Goal: Task Accomplishment & Management: Manage account settings

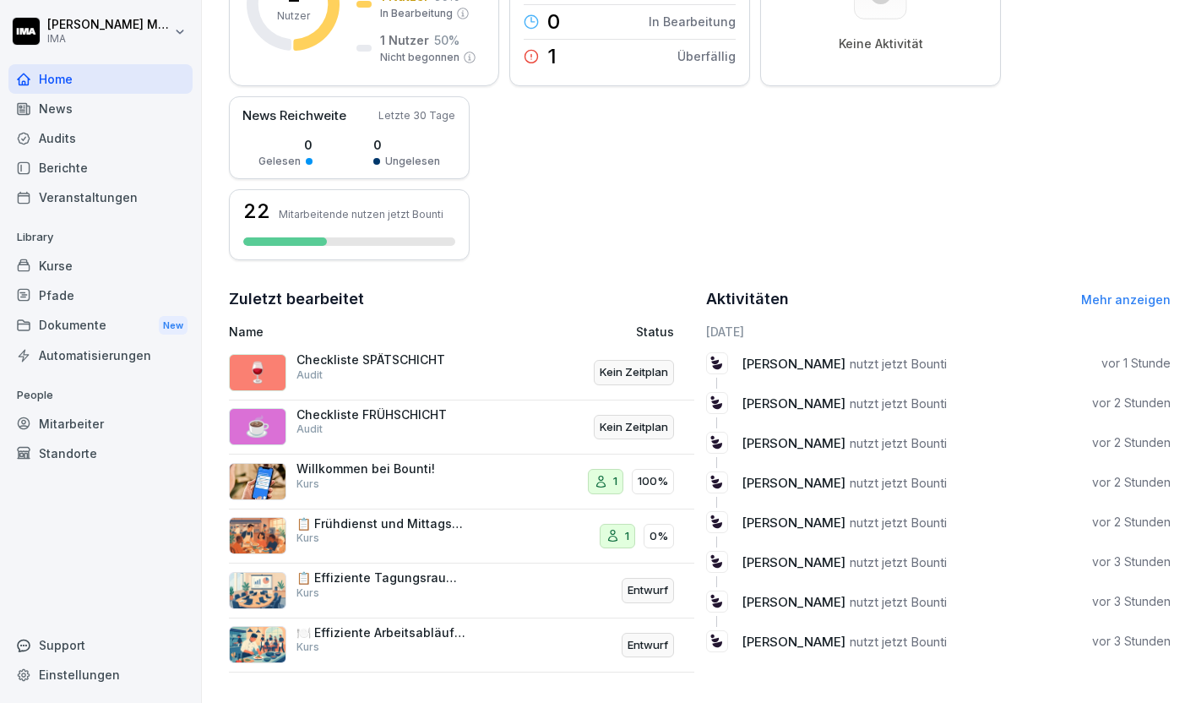
scroll to position [324, 0]
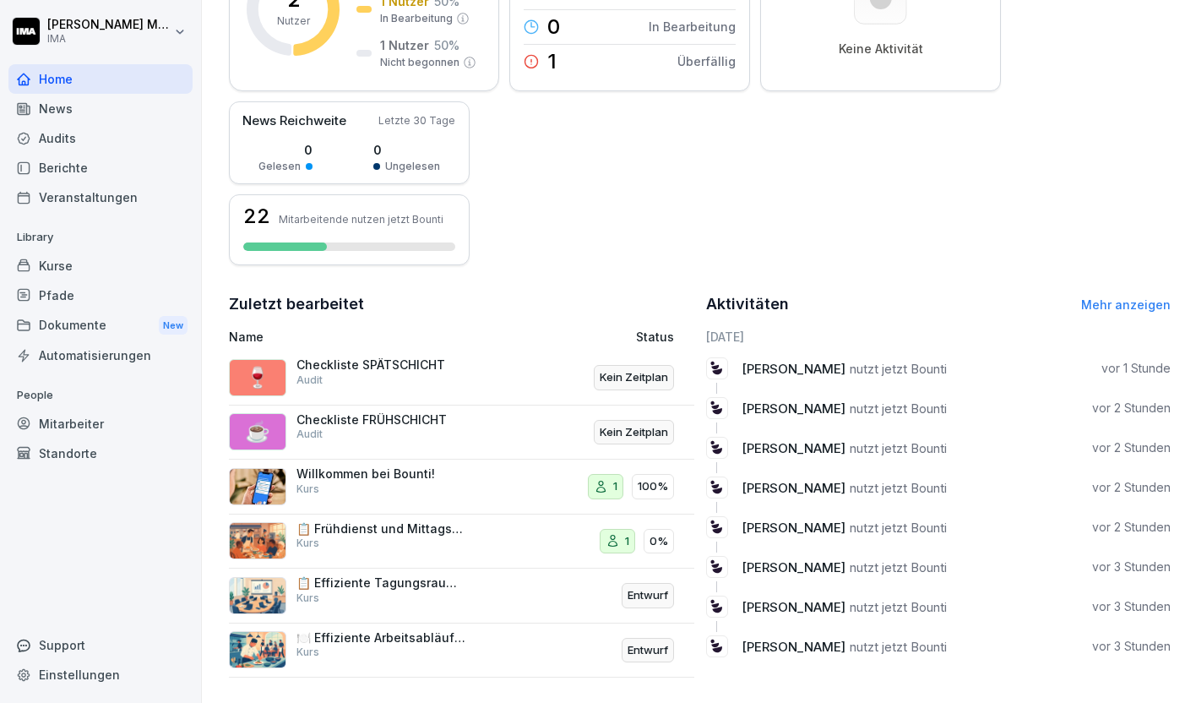
click at [74, 422] on div "Mitarbeiter" at bounding box center [100, 424] width 184 height 30
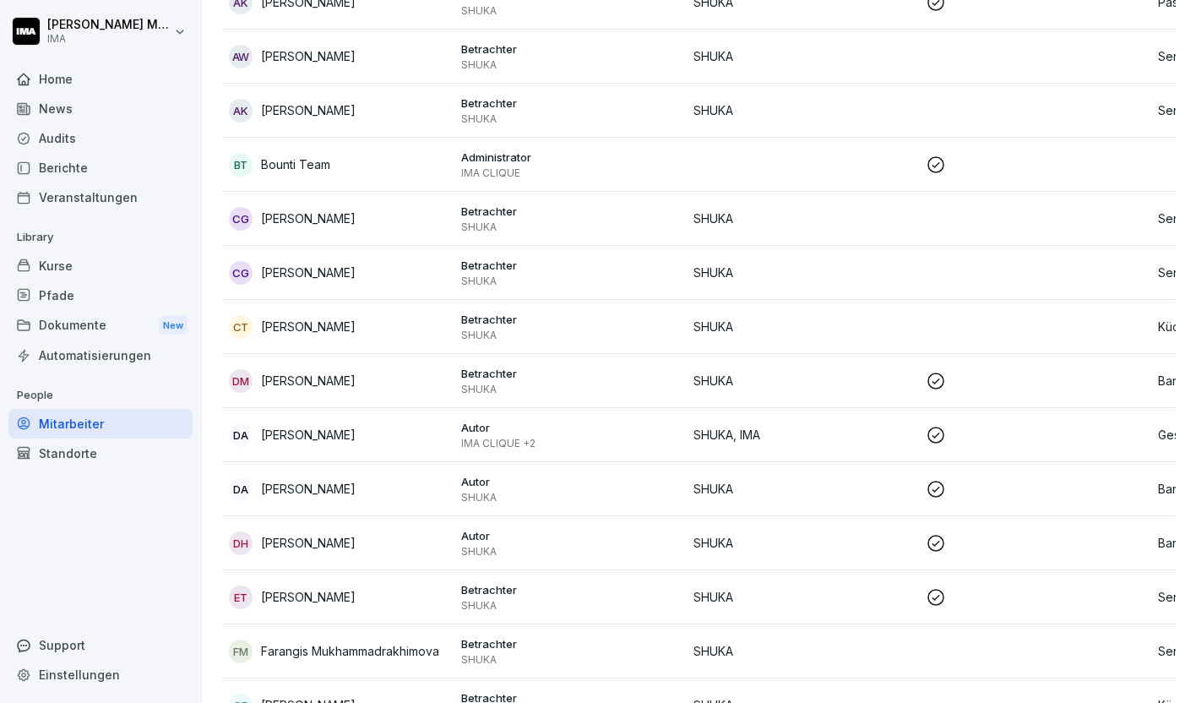
scroll to position [17, 0]
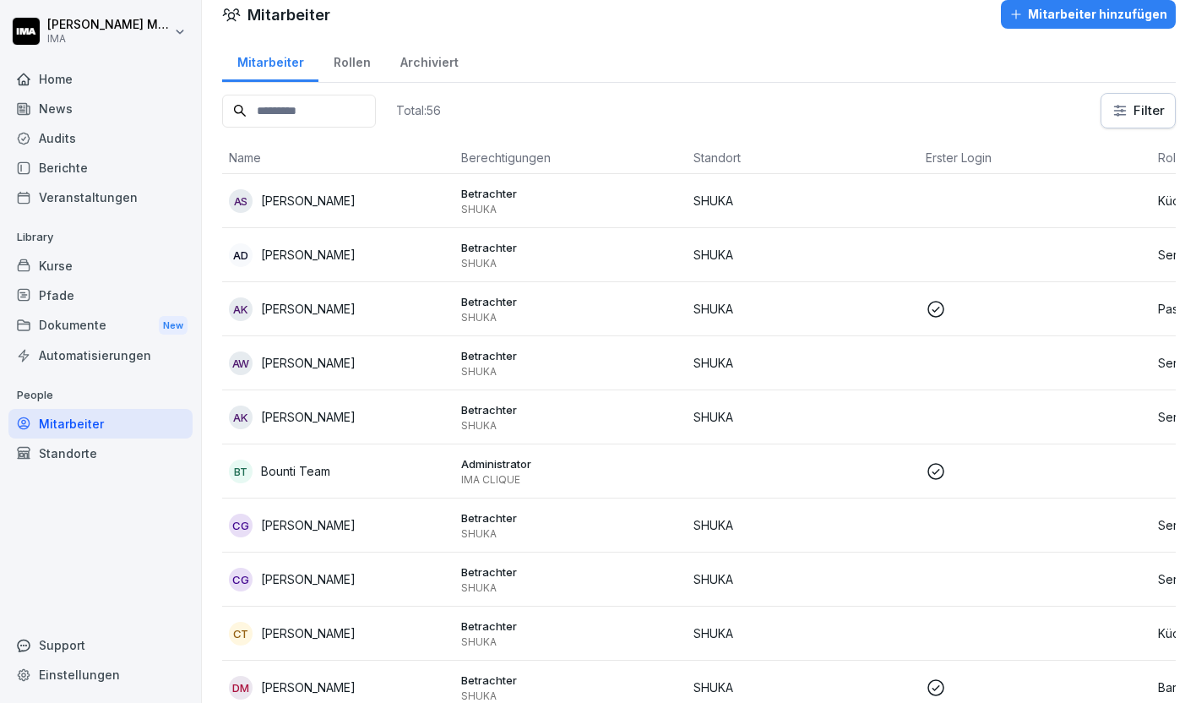
click at [965, 160] on th "Erster Login" at bounding box center [1035, 158] width 232 height 32
click at [72, 196] on div "Veranstaltungen" at bounding box center [100, 198] width 184 height 30
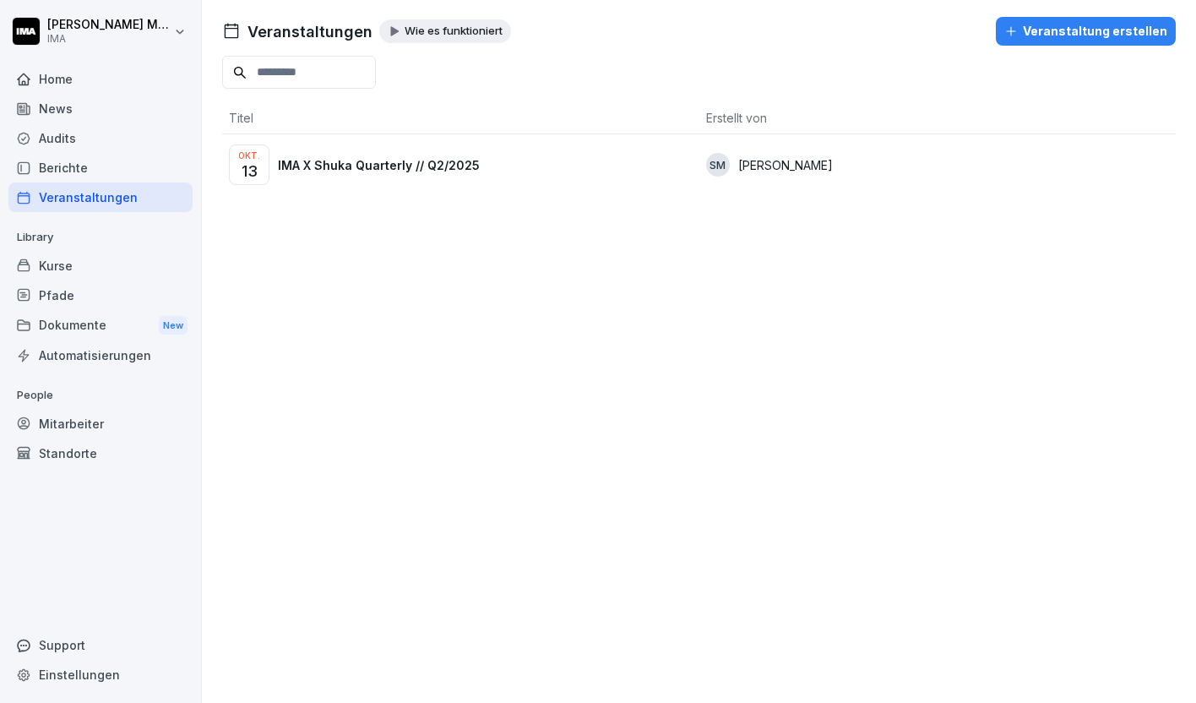
click at [395, 162] on p "IMA X Shuka Quarterly // Q2/2025" at bounding box center [379, 165] width 202 height 18
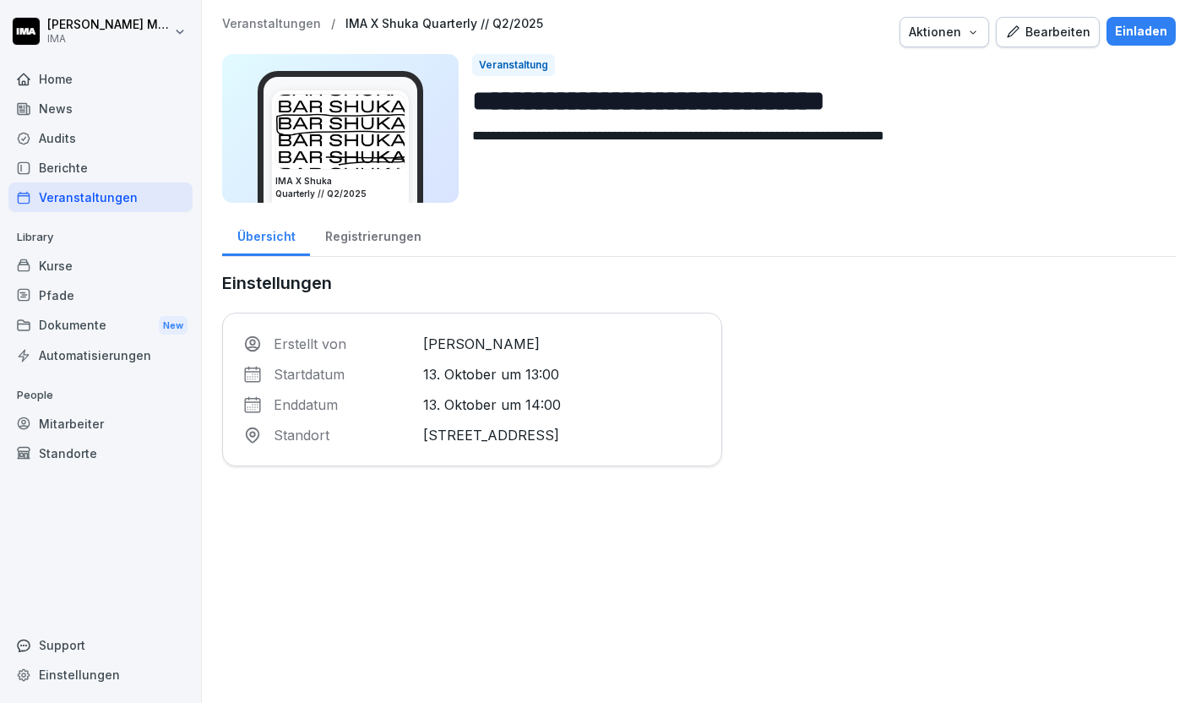
click at [1071, 24] on div "Bearbeiten" at bounding box center [1047, 32] width 85 height 19
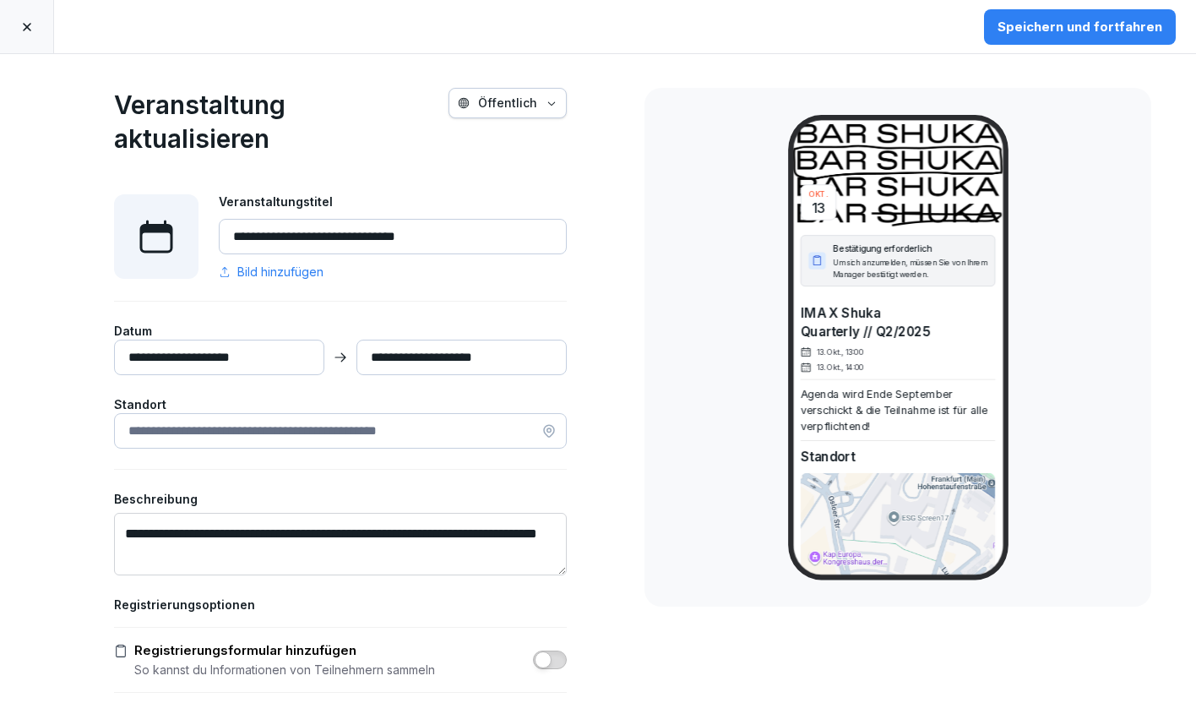
click at [236, 354] on input "**********" at bounding box center [219, 357] width 210 height 35
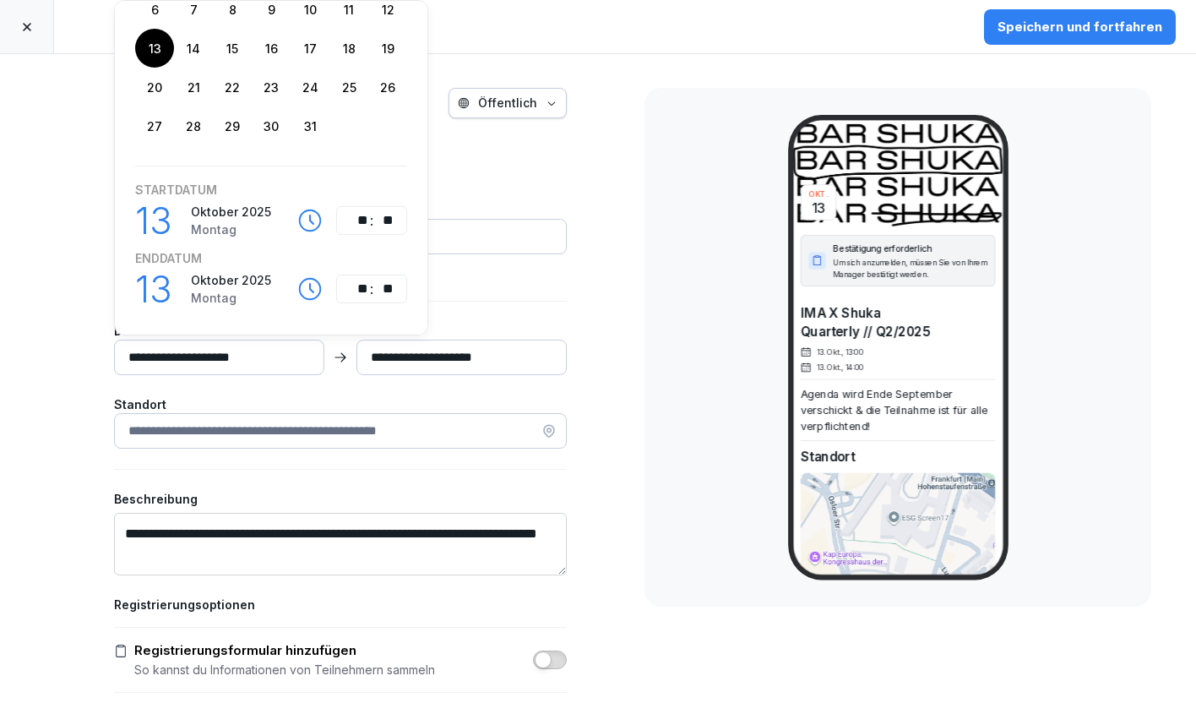
scroll to position [133, 0]
click at [372, 217] on div ":" at bounding box center [371, 219] width 5 height 20
type input "**********"
click at [357, 290] on div "**" at bounding box center [359, 287] width 20 height 20
type input "**********"
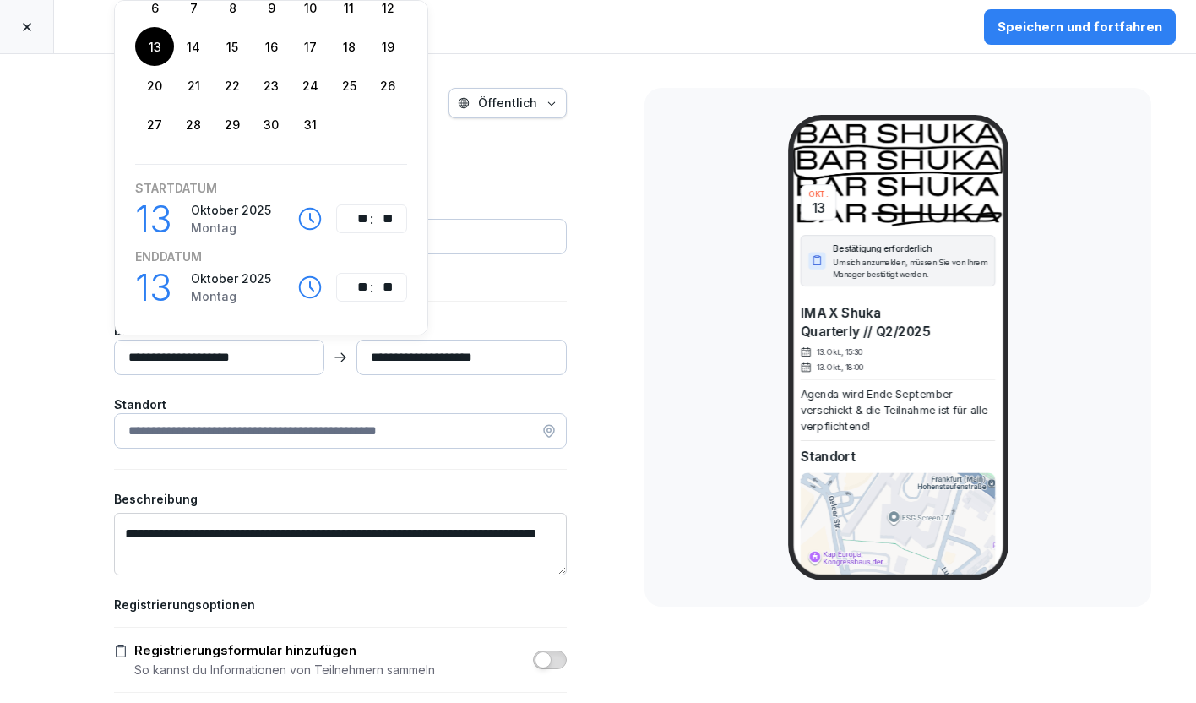
click at [480, 286] on div "**********" at bounding box center [340, 484] width 453 height 582
click at [450, 268] on div "Bild hinzufügen" at bounding box center [393, 272] width 348 height 18
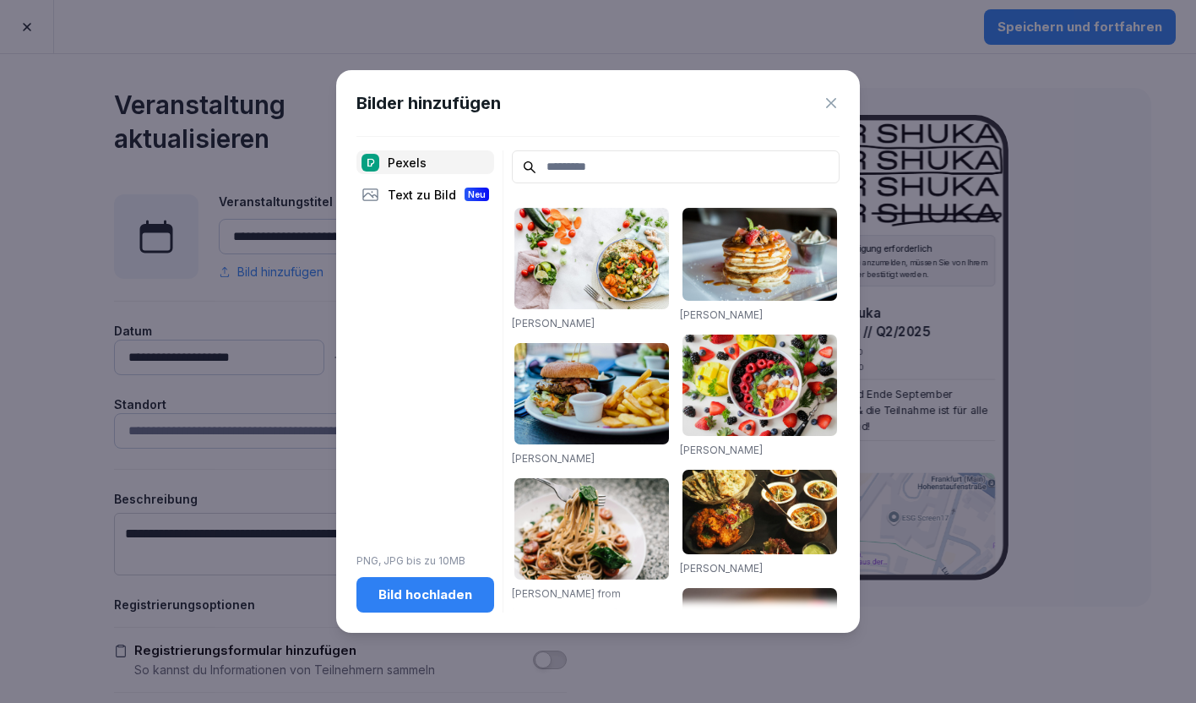
click at [830, 100] on icon at bounding box center [831, 103] width 17 height 17
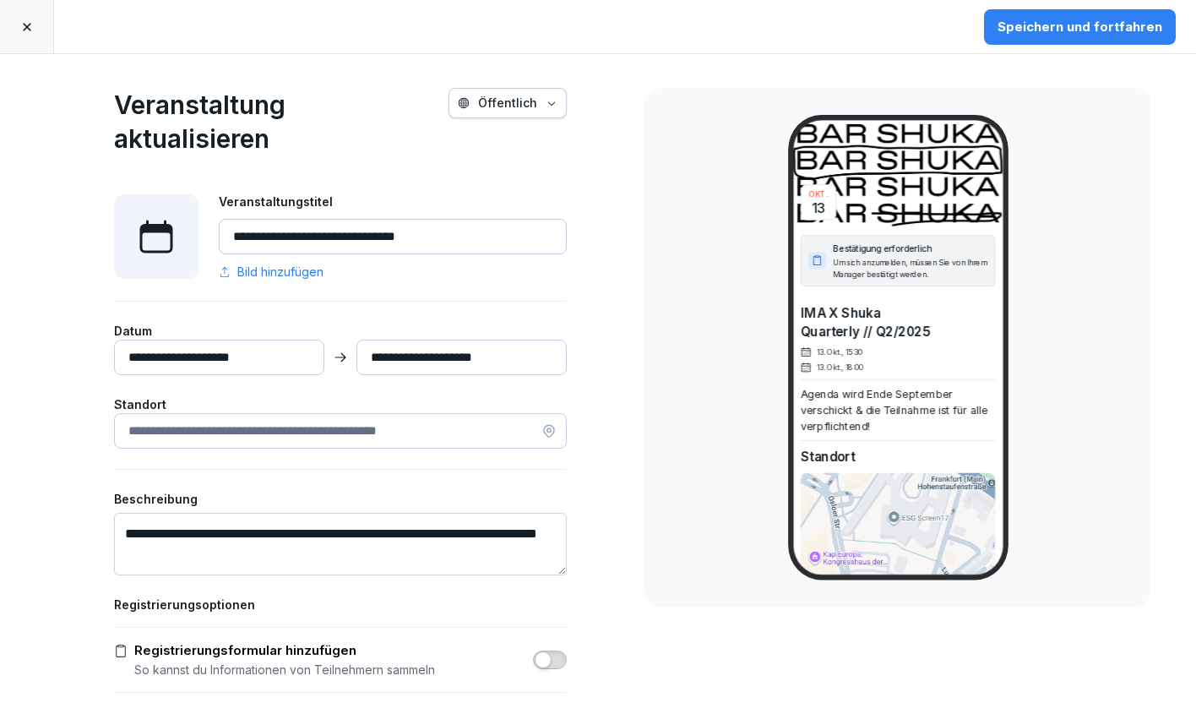
click at [1055, 31] on div "Speichern und fortfahren" at bounding box center [1080, 27] width 165 height 19
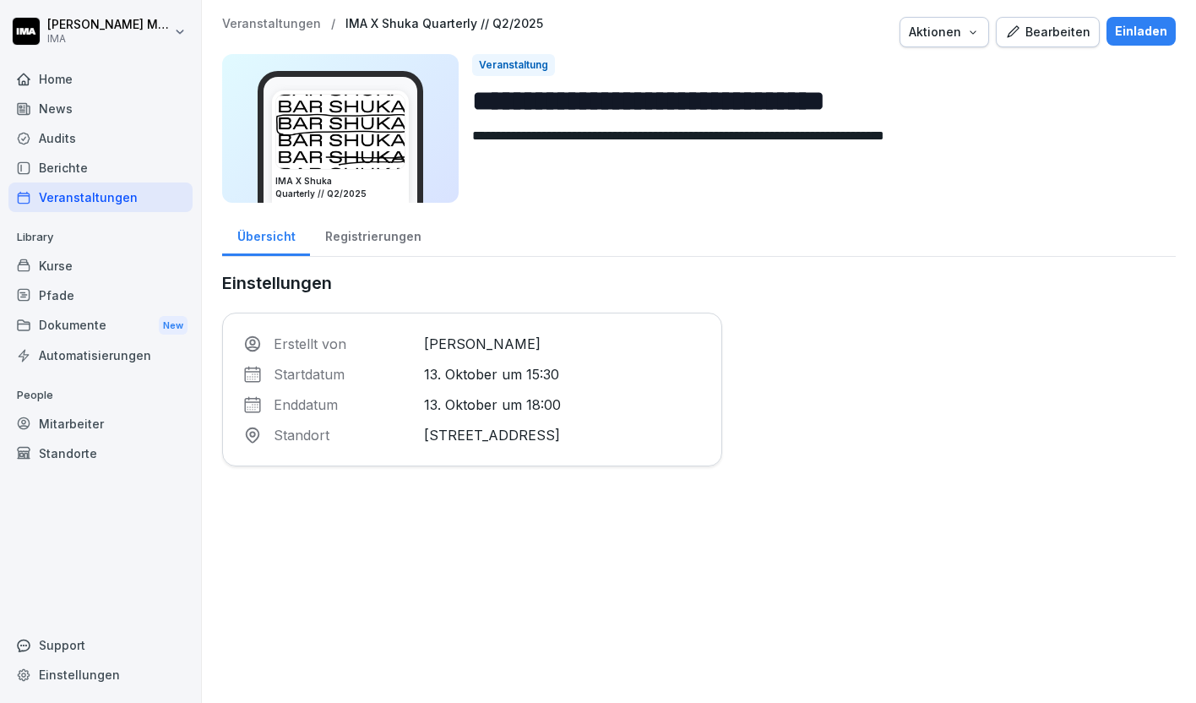
click at [951, 36] on div "Aktionen" at bounding box center [944, 32] width 71 height 19
click at [1147, 31] on div "Einladen" at bounding box center [1141, 31] width 52 height 19
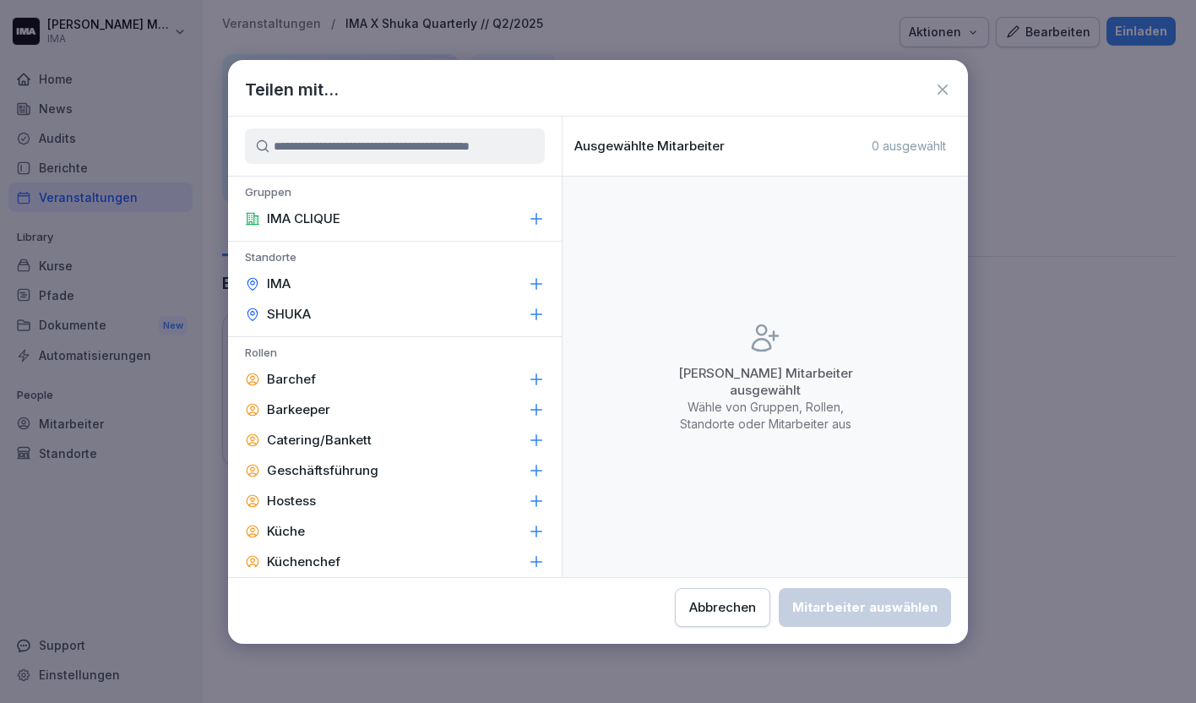
click at [735, 607] on div "Abbrechen" at bounding box center [722, 607] width 67 height 19
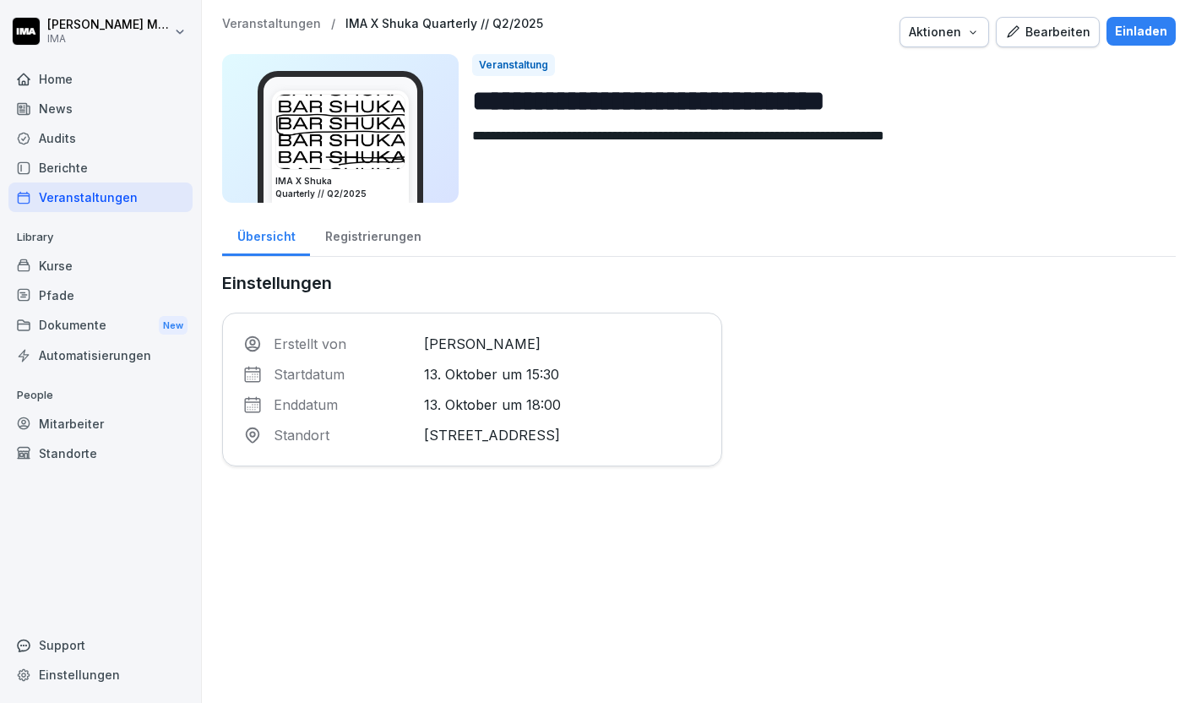
click at [367, 236] on div "Registrierungen" at bounding box center [373, 234] width 126 height 43
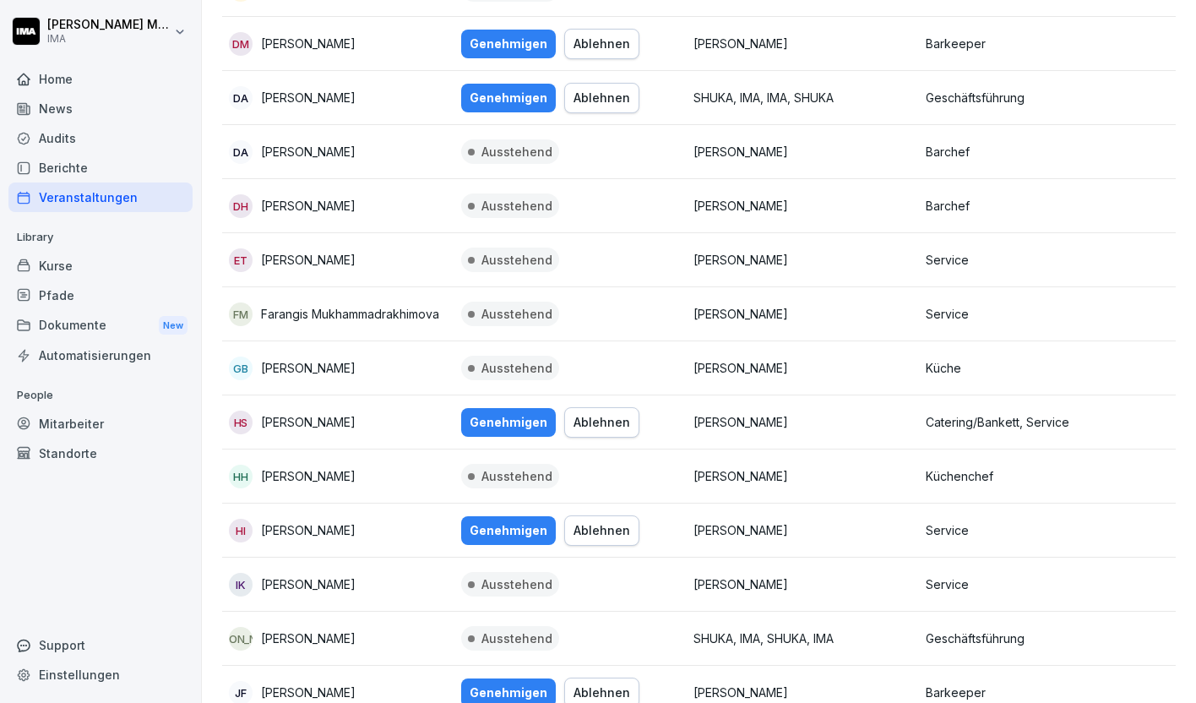
scroll to position [739, 0]
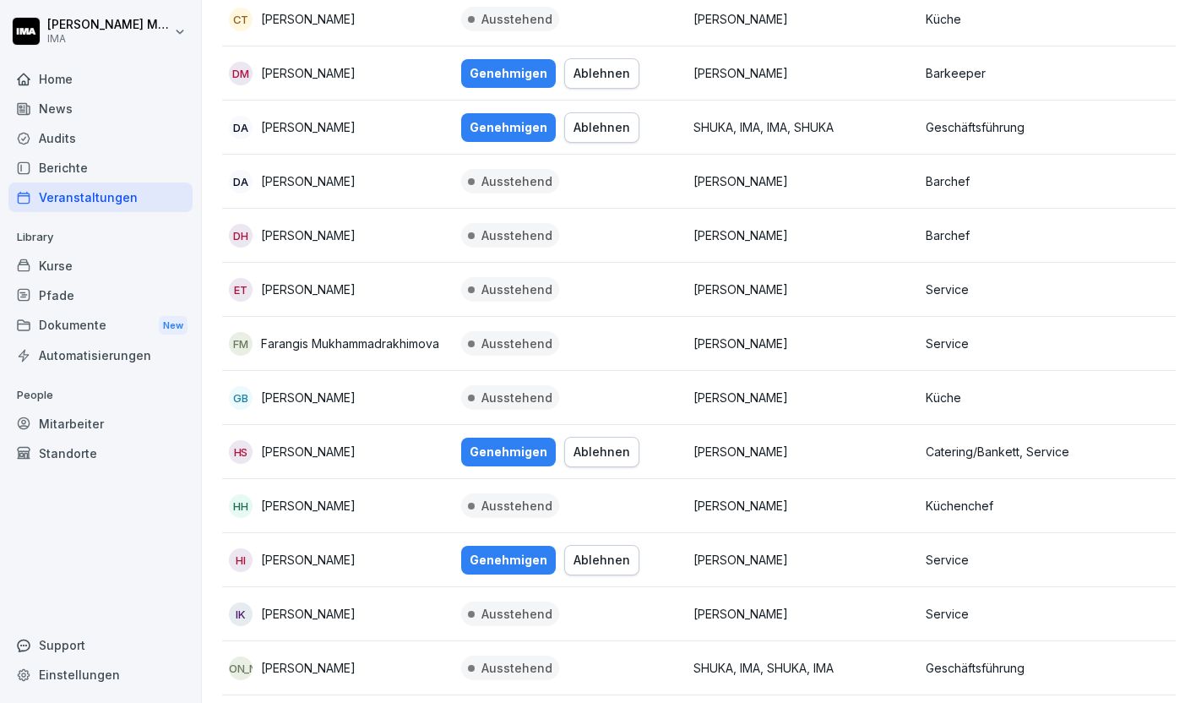
click at [492, 72] on div "Genehmigen" at bounding box center [509, 73] width 78 height 19
click at [496, 133] on div "Genehmigen" at bounding box center [509, 127] width 78 height 19
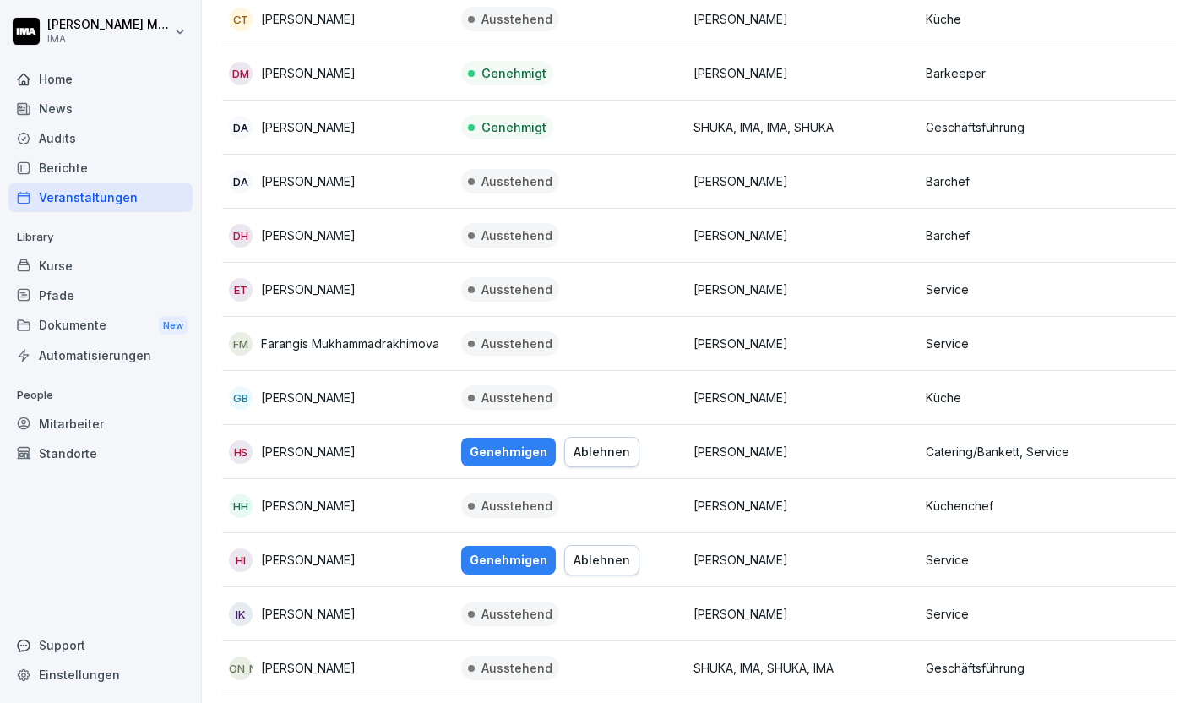
click at [486, 452] on div "Genehmigen" at bounding box center [509, 452] width 78 height 19
click at [502, 567] on div "Genehmigen" at bounding box center [509, 560] width 78 height 19
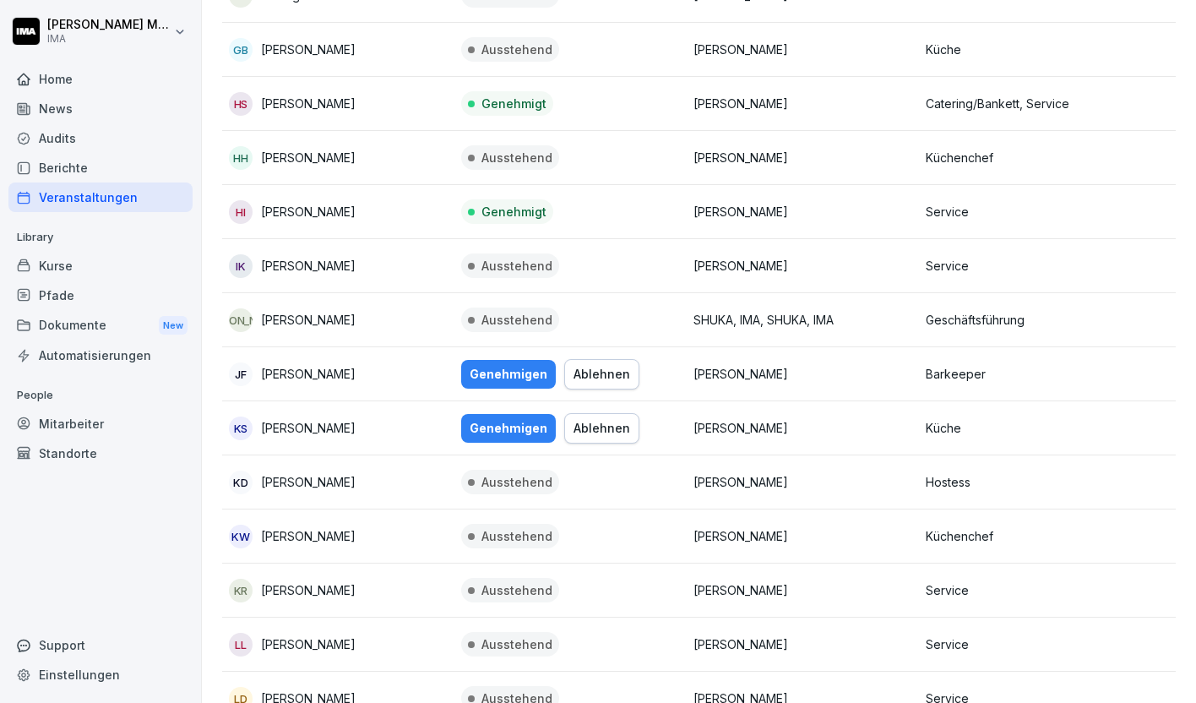
scroll to position [1100, 0]
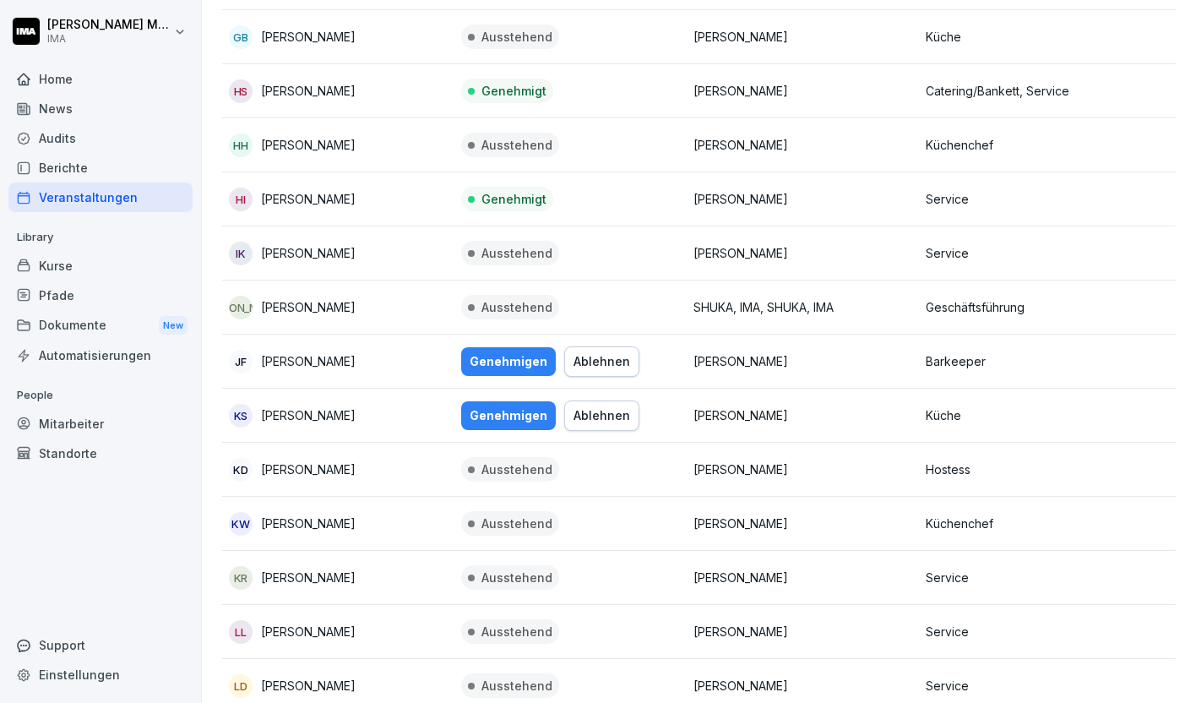
click at [509, 351] on button "Genehmigen" at bounding box center [508, 361] width 95 height 29
click at [505, 416] on div "Genehmigen" at bounding box center [509, 415] width 78 height 19
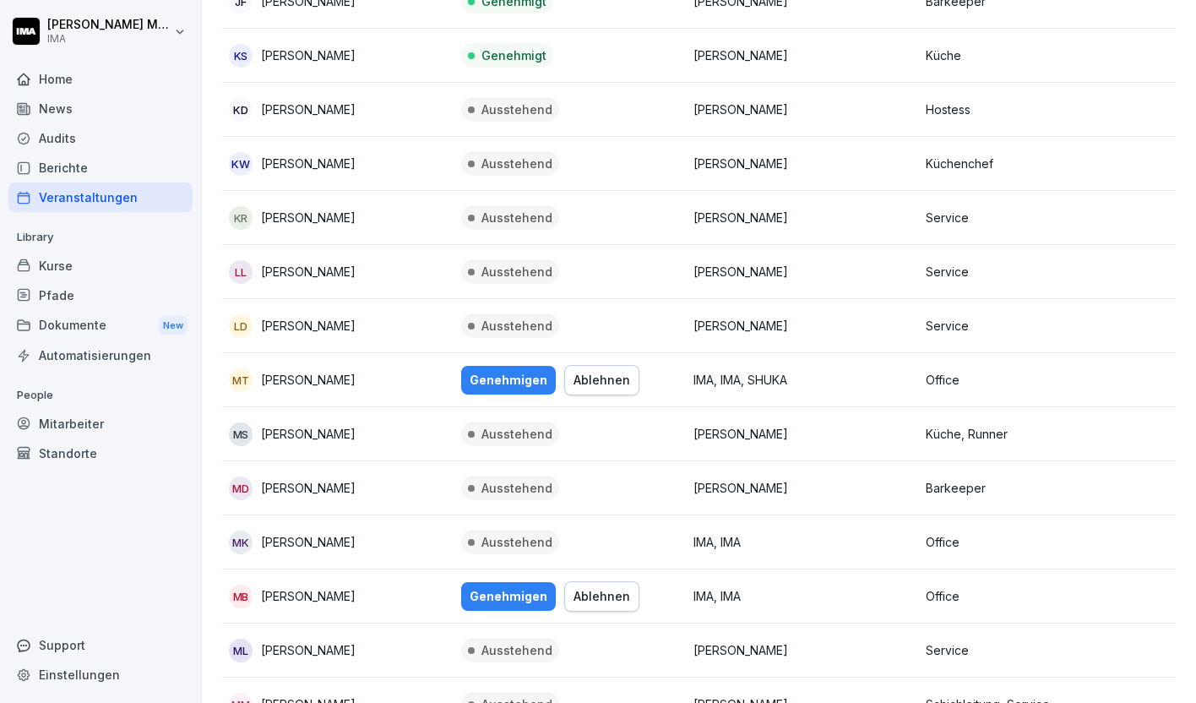
scroll to position [1720, 0]
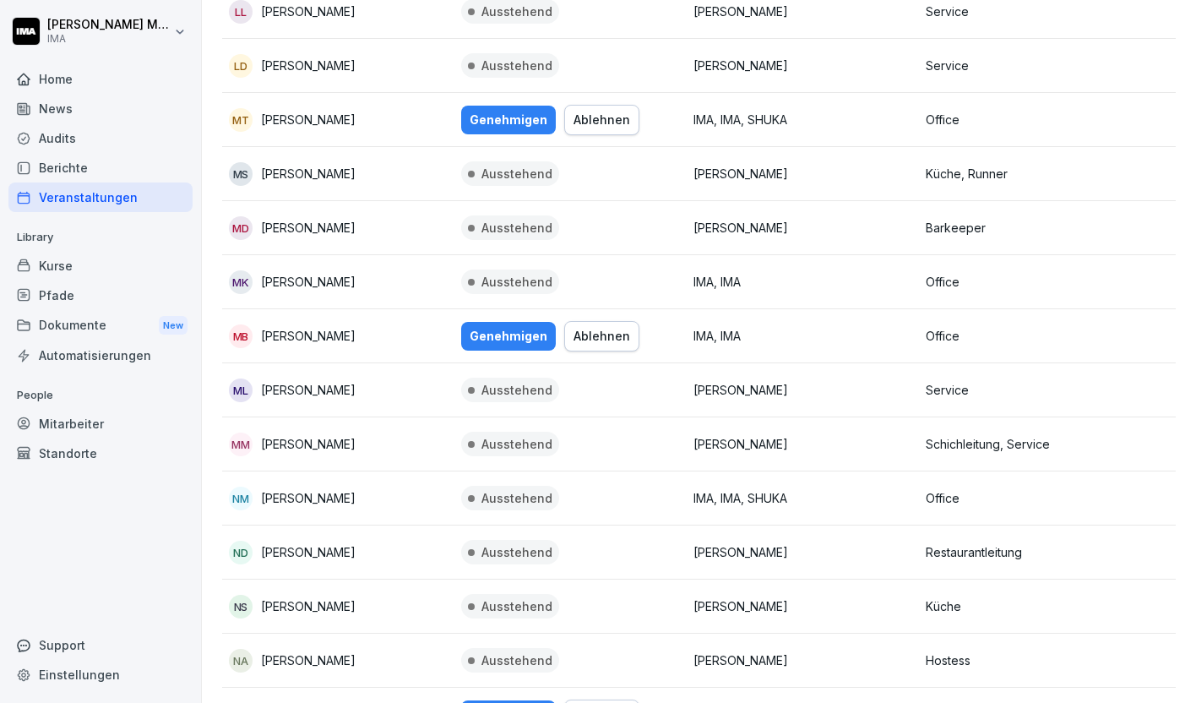
click at [506, 120] on div "Genehmigen" at bounding box center [509, 120] width 78 height 19
click at [509, 328] on div "Genehmigen" at bounding box center [509, 336] width 78 height 19
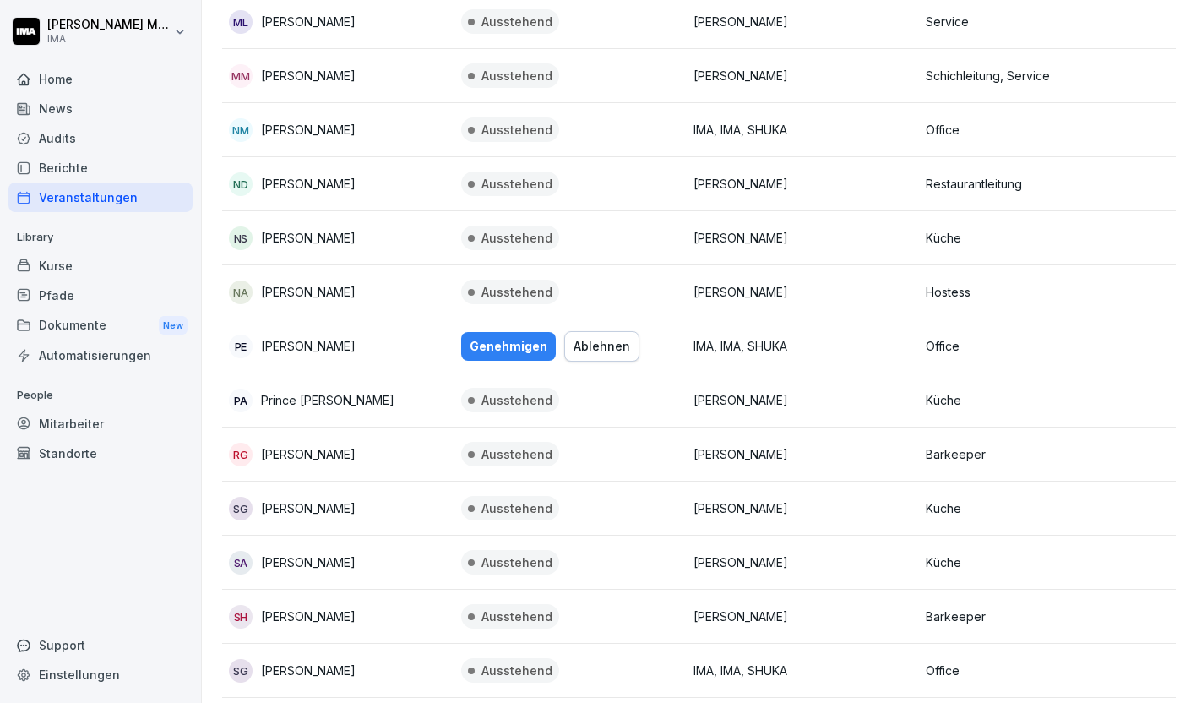
scroll to position [2260, 0]
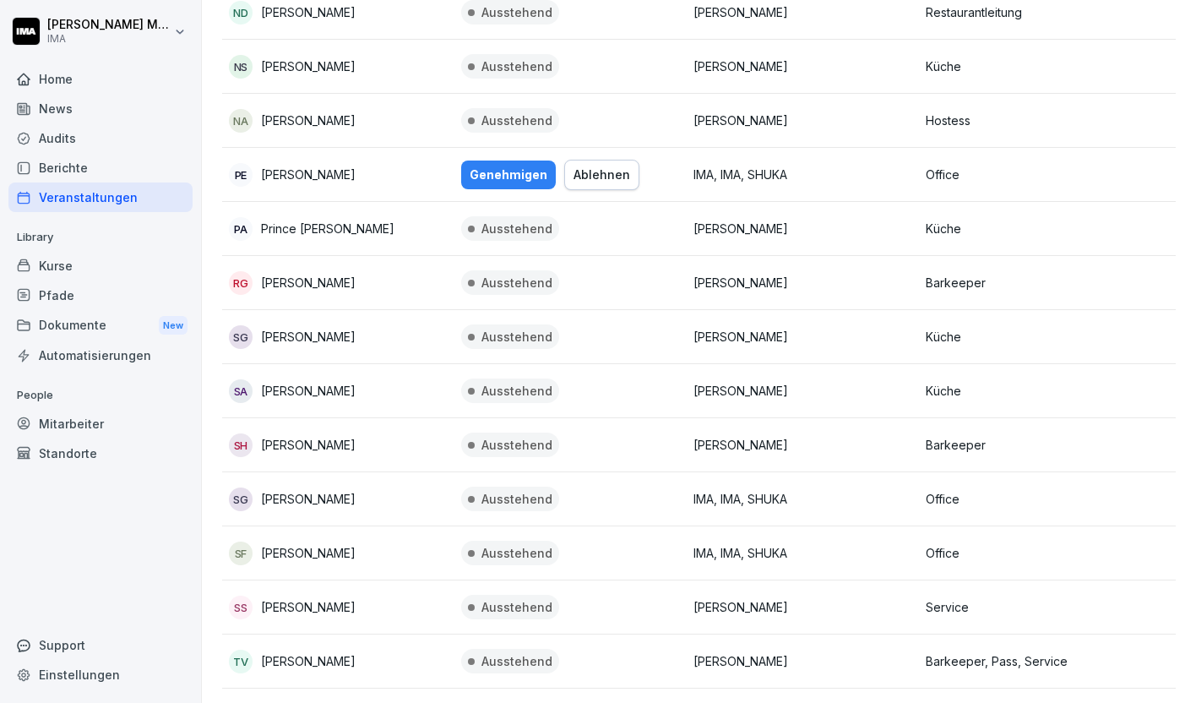
click at [504, 178] on div "Genehmigen" at bounding box center [509, 175] width 78 height 19
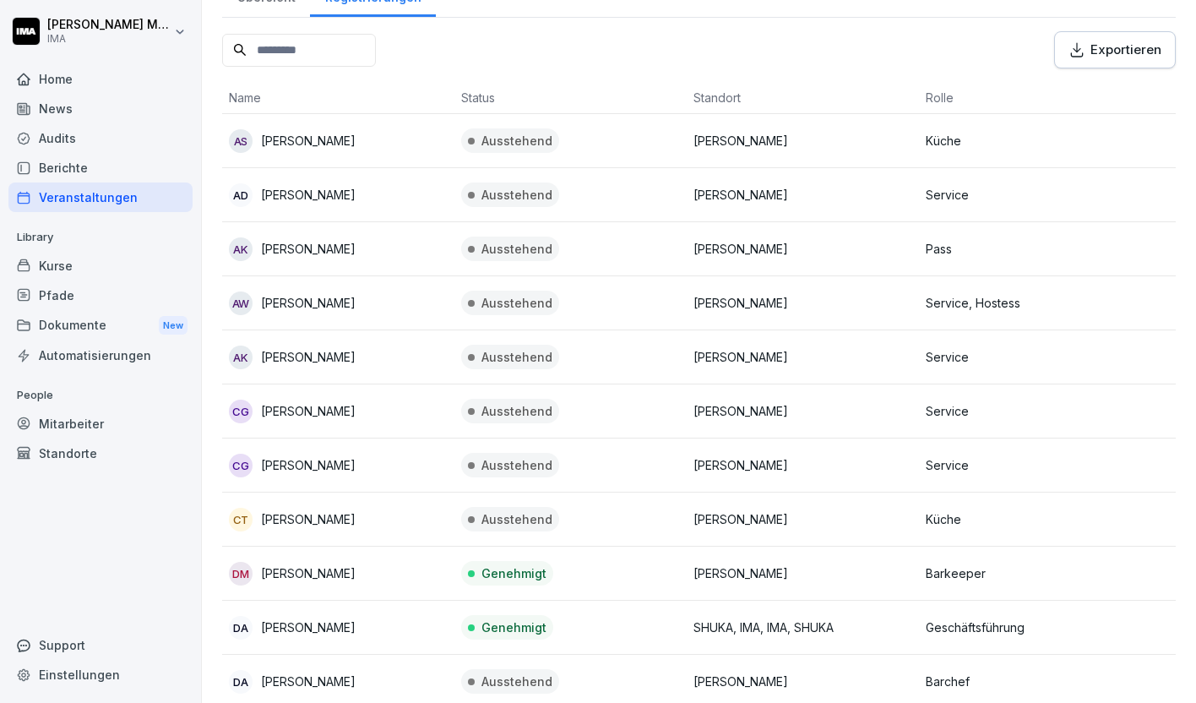
scroll to position [0, 0]
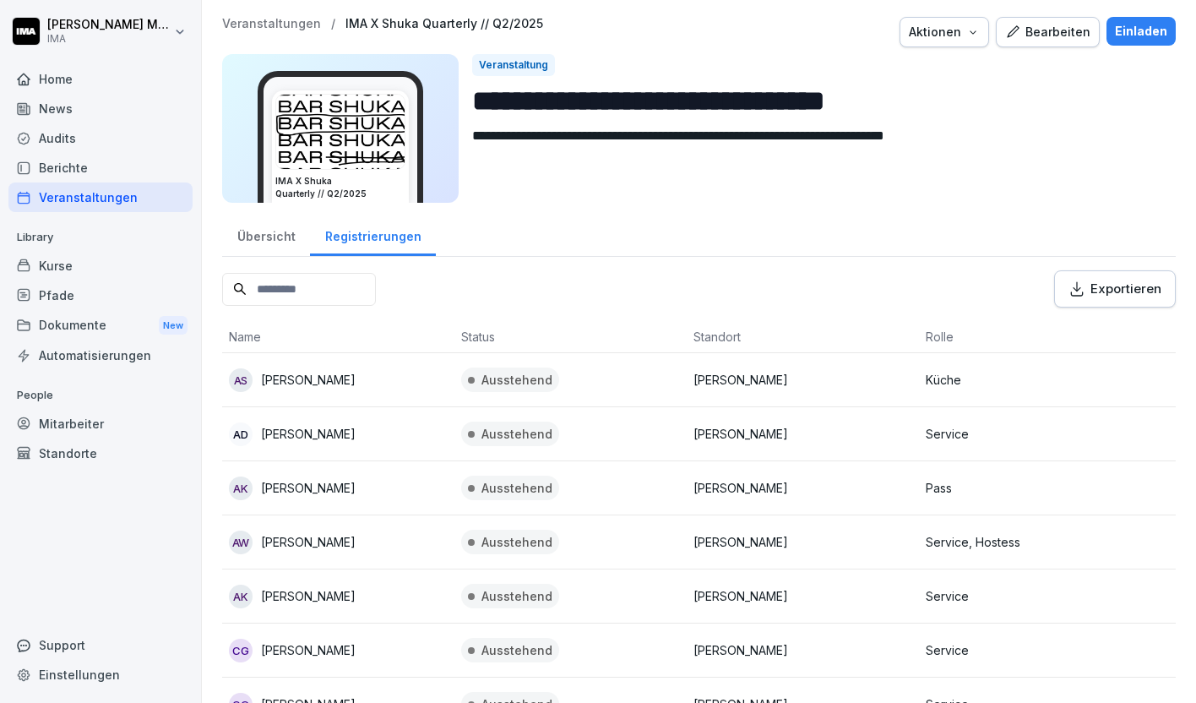
click at [260, 243] on div "Übersicht" at bounding box center [266, 234] width 88 height 43
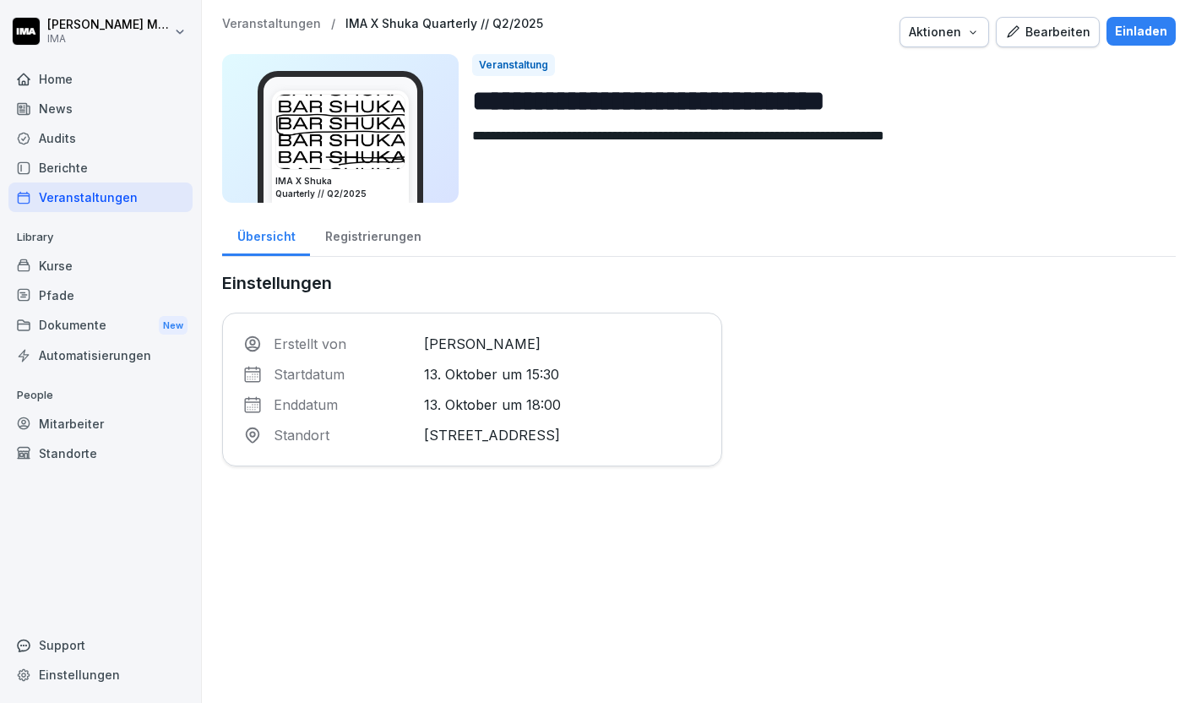
click at [365, 232] on div "Registrierungen" at bounding box center [373, 234] width 126 height 43
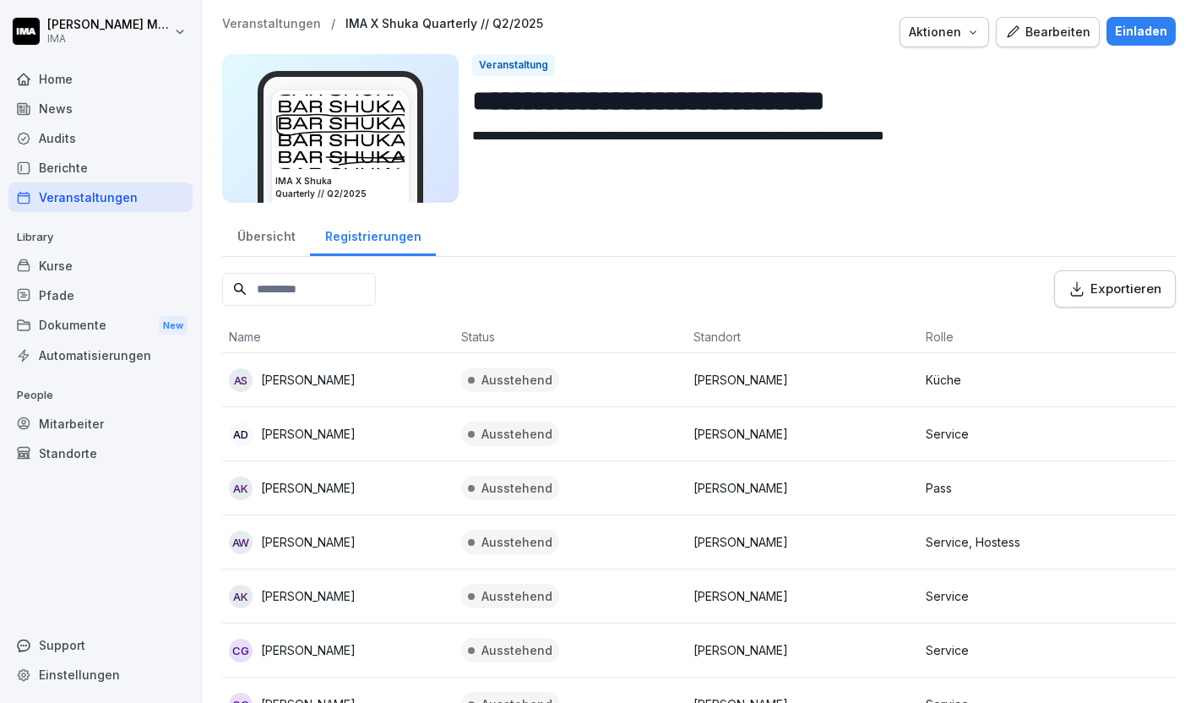
click at [67, 70] on div "Home" at bounding box center [100, 79] width 184 height 30
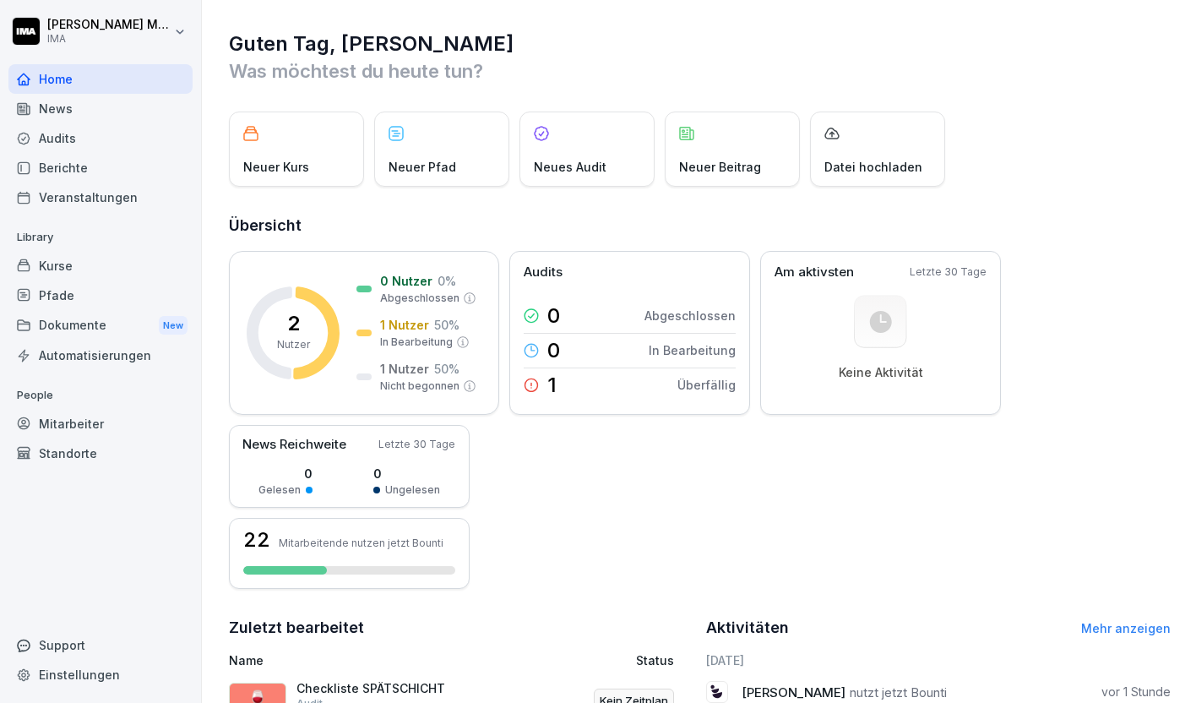
click at [68, 110] on div "News" at bounding box center [100, 109] width 184 height 30
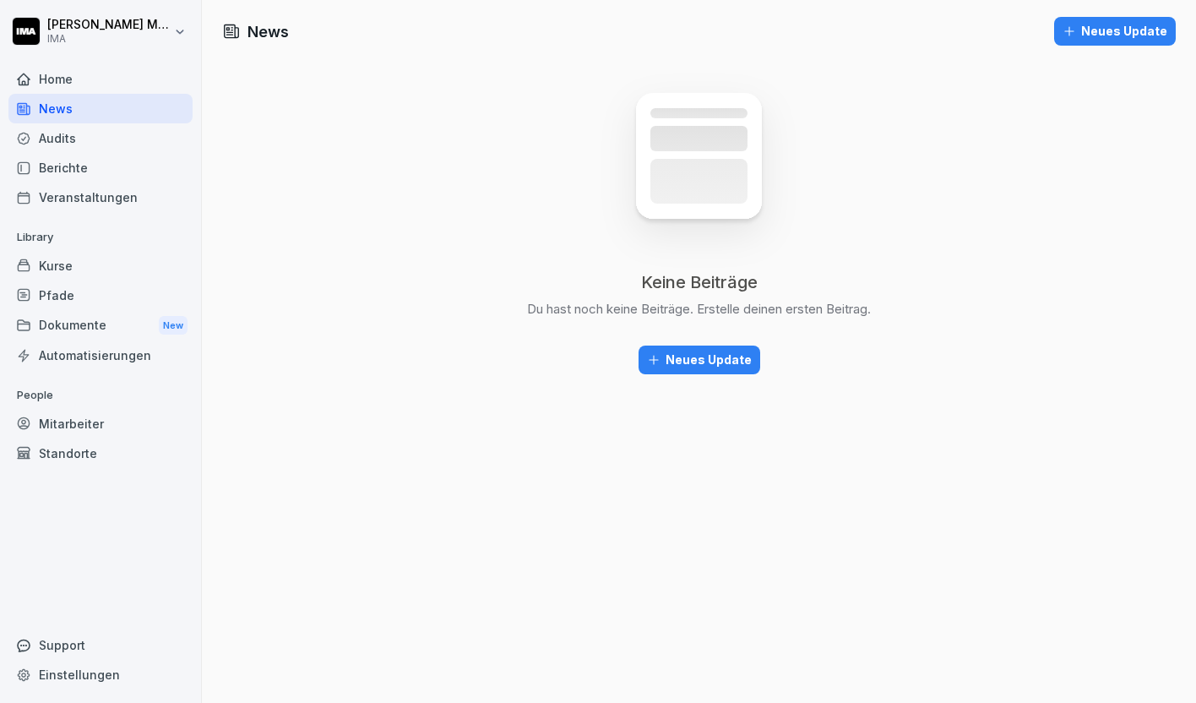
click at [711, 369] on button "Neues Update" at bounding box center [700, 360] width 122 height 29
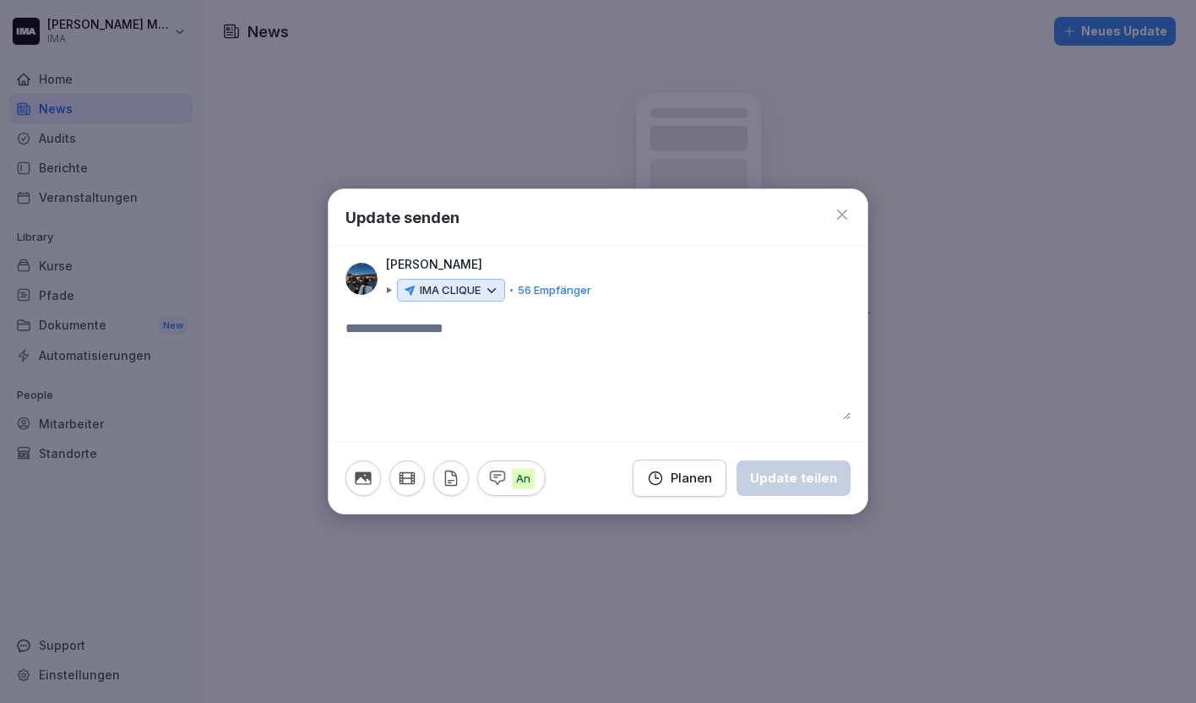
click at [499, 287] on icon at bounding box center [491, 290] width 15 height 15
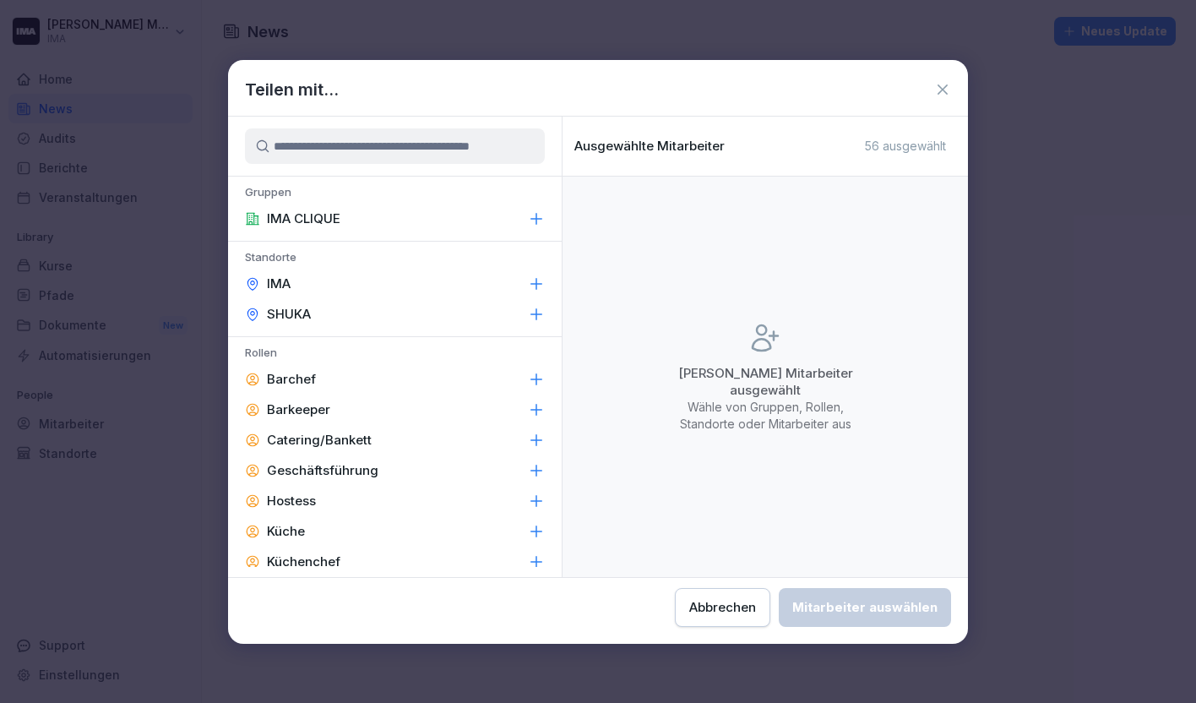
click at [538, 280] on icon at bounding box center [536, 283] width 17 height 17
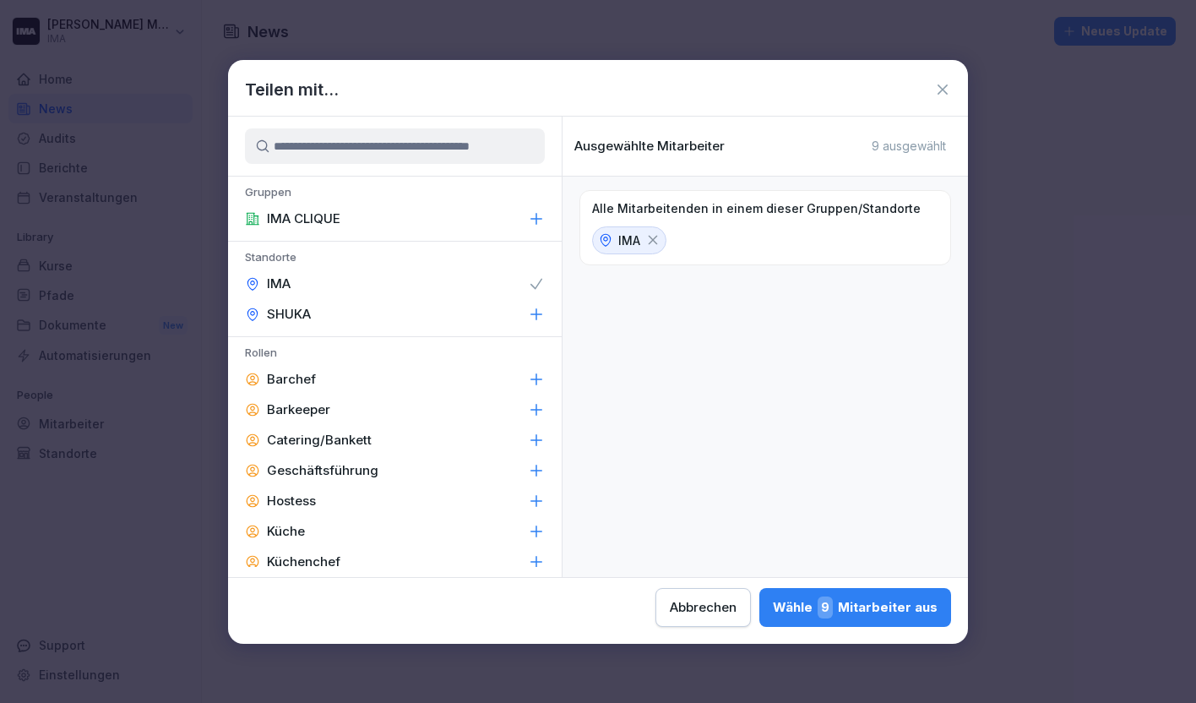
click at [537, 311] on icon at bounding box center [536, 313] width 11 height 11
click at [848, 602] on div "Wähle 54 Mitarbeiter aus" at bounding box center [851, 608] width 172 height 22
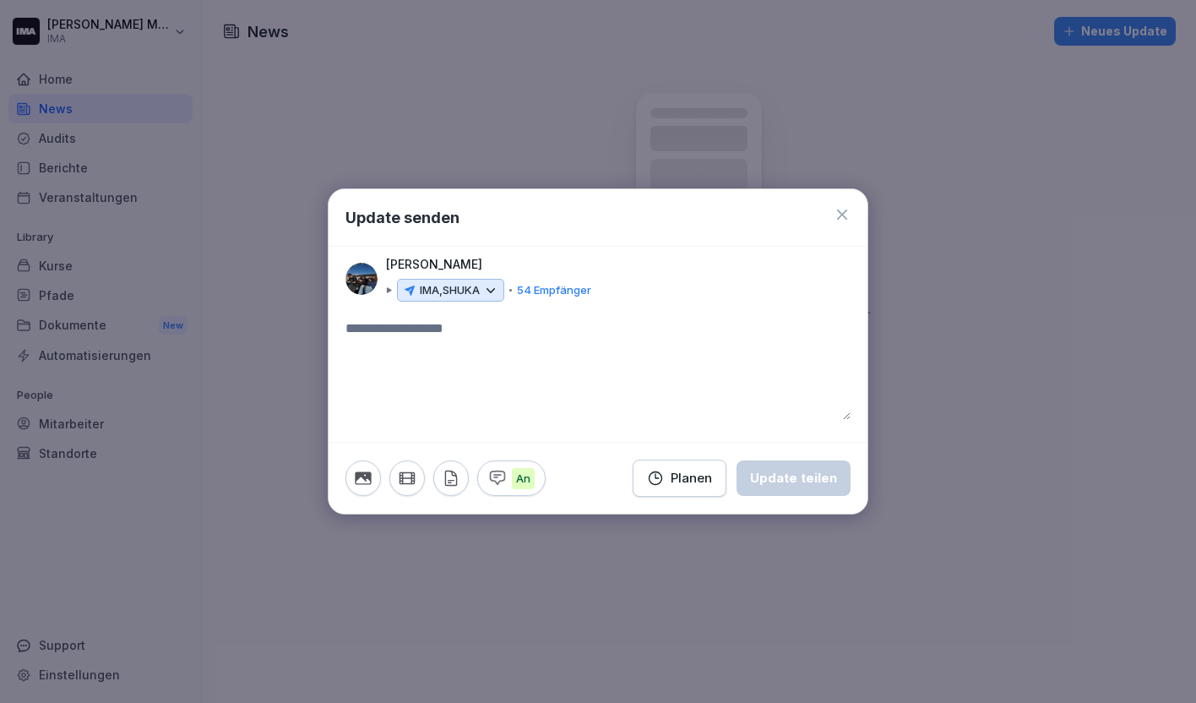
click at [476, 338] on textarea at bounding box center [598, 369] width 505 height 101
click at [837, 204] on div "Update senden" at bounding box center [598, 217] width 539 height 57
click at [842, 216] on icon at bounding box center [842, 214] width 17 height 17
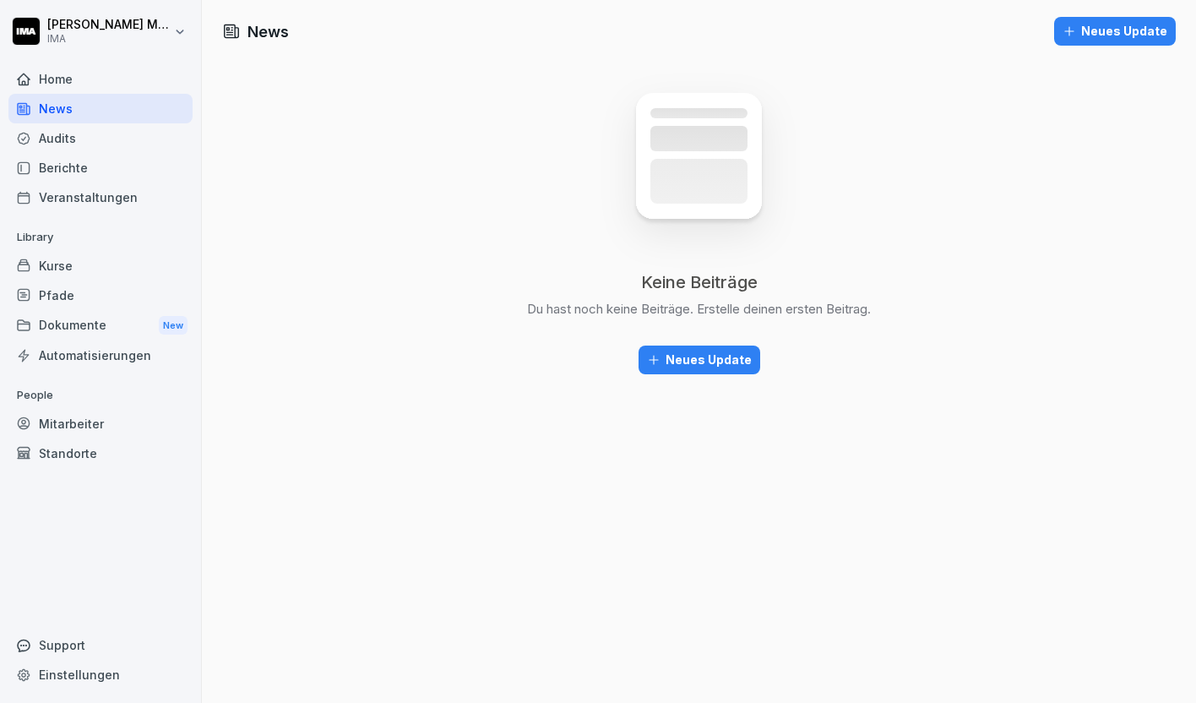
click at [111, 262] on div "Kurse" at bounding box center [100, 266] width 184 height 30
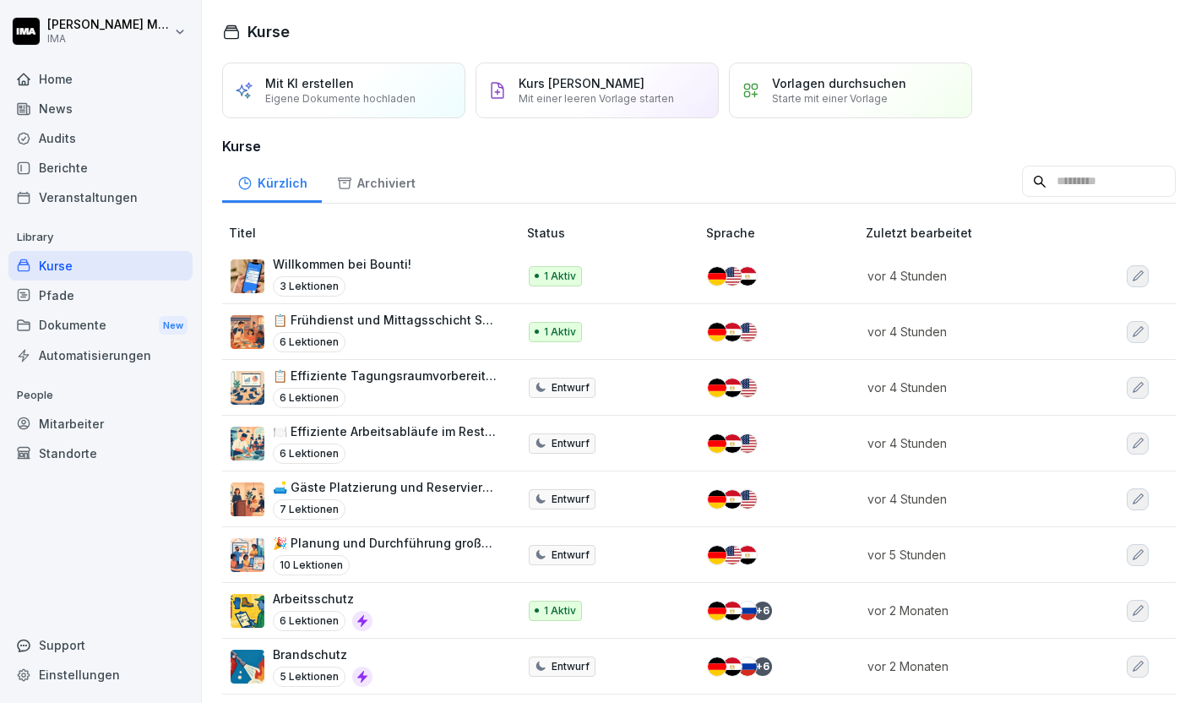
click at [293, 257] on p "Willkommen bei Bounti!" at bounding box center [342, 264] width 139 height 18
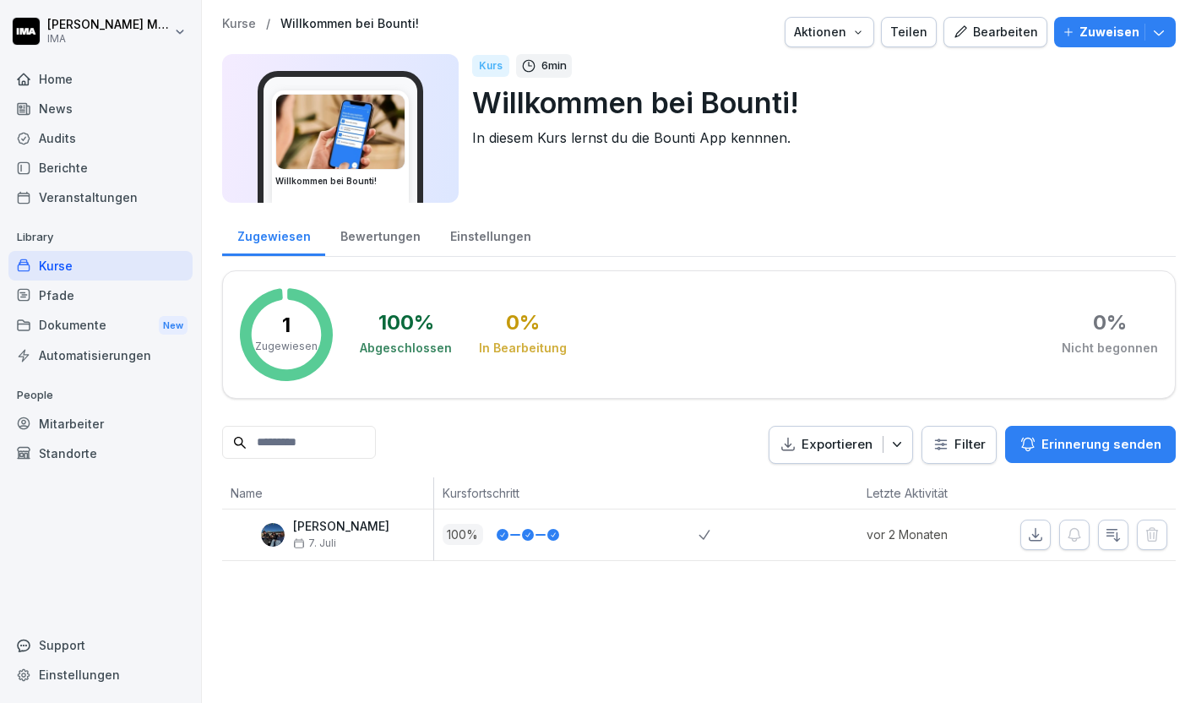
click at [1129, 34] on p "Zuweisen" at bounding box center [1110, 32] width 60 height 19
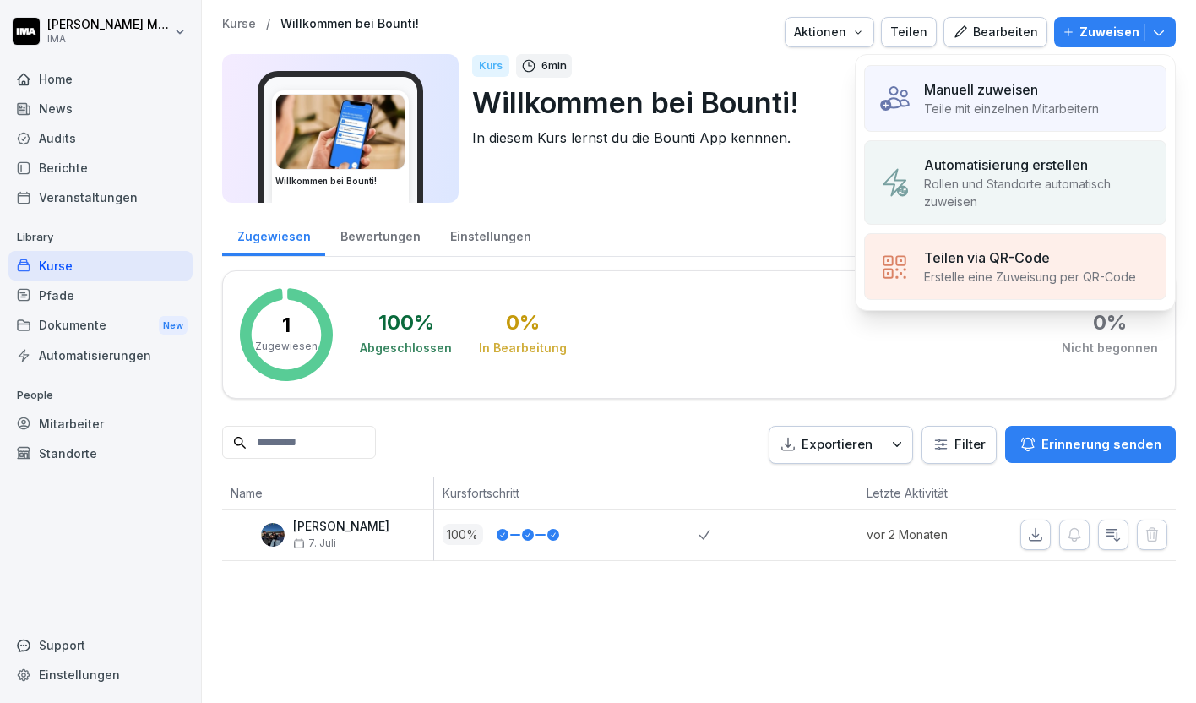
click at [1027, 103] on p "Teile mit einzelnen Mitarbeitern" at bounding box center [1011, 109] width 175 height 18
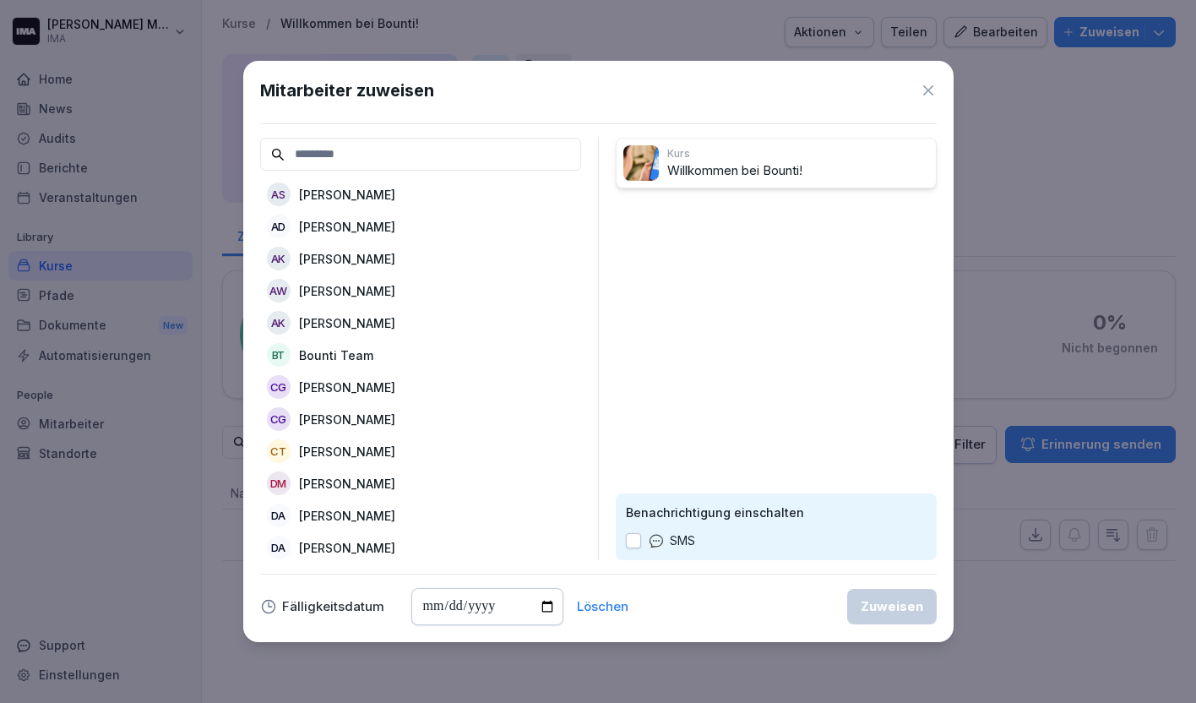
click at [398, 192] on div "AS Ahmed Senhaji" at bounding box center [420, 194] width 321 height 30
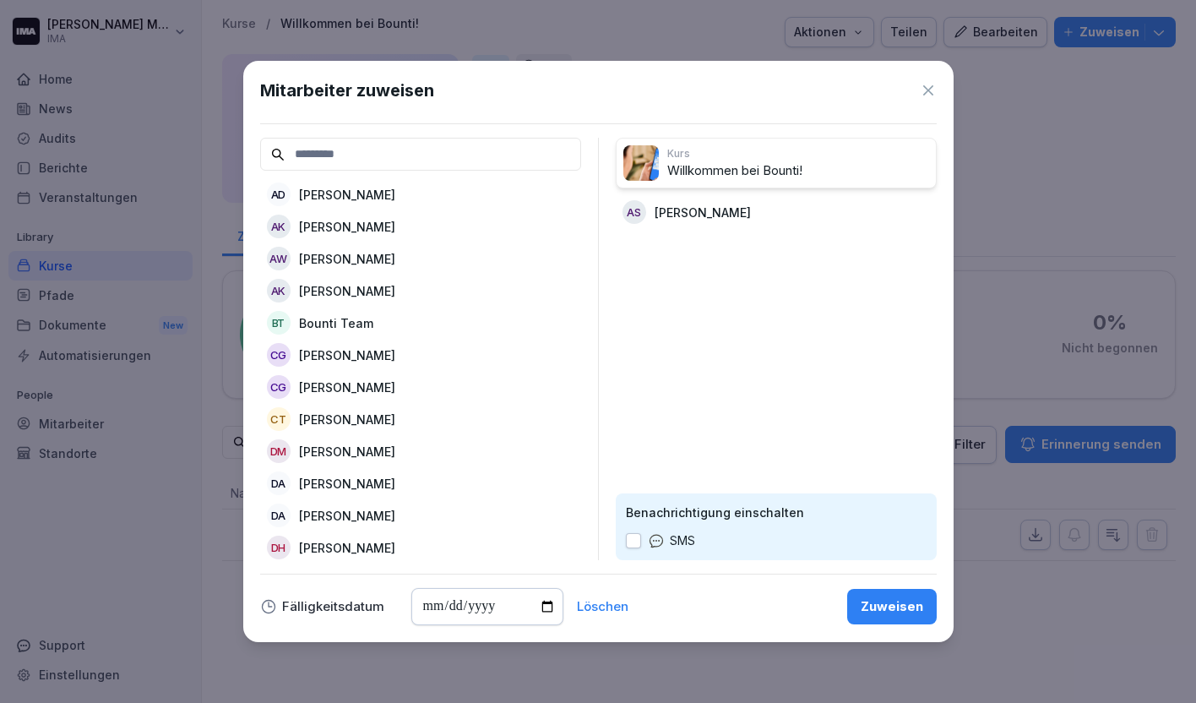
click at [404, 188] on div "AD Aicha El Daoudi" at bounding box center [420, 194] width 321 height 30
click at [404, 188] on div "AK Amadou Kuyateh" at bounding box center [420, 194] width 321 height 30
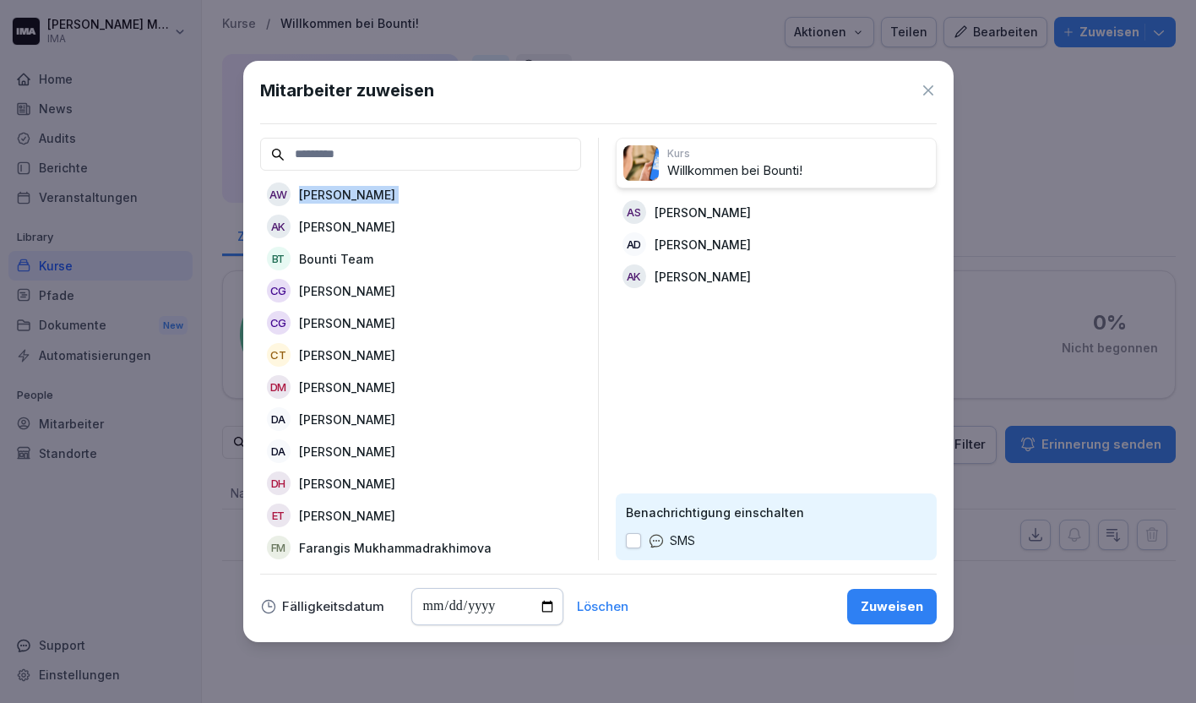
click at [404, 188] on div "AW Anita Wangari" at bounding box center [420, 194] width 321 height 30
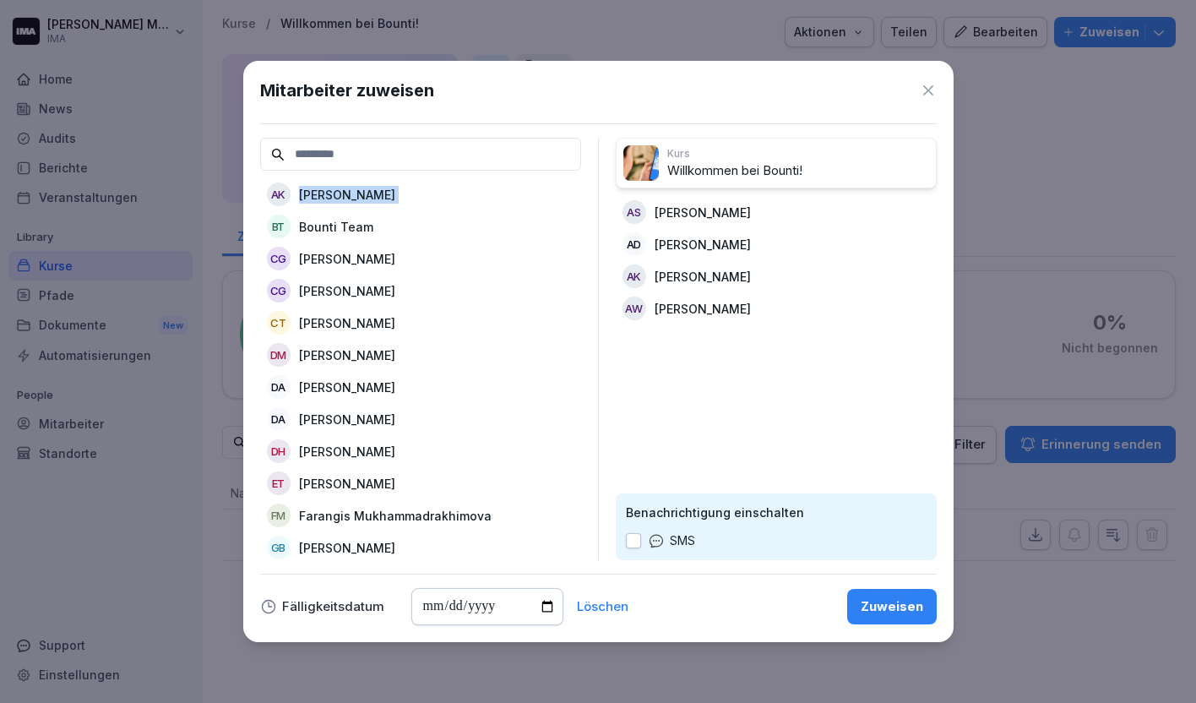
click at [404, 188] on div "AK Anna Kurfiß" at bounding box center [420, 194] width 321 height 30
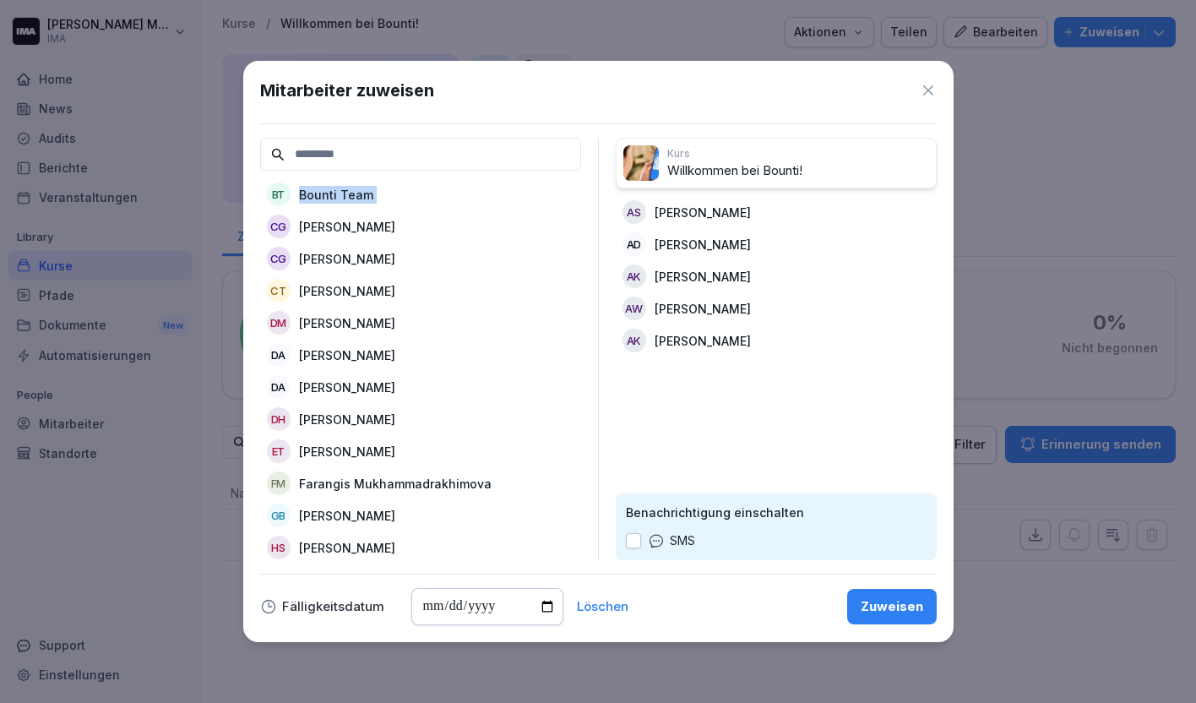
click at [404, 188] on div "BT Bounti Team" at bounding box center [420, 194] width 321 height 30
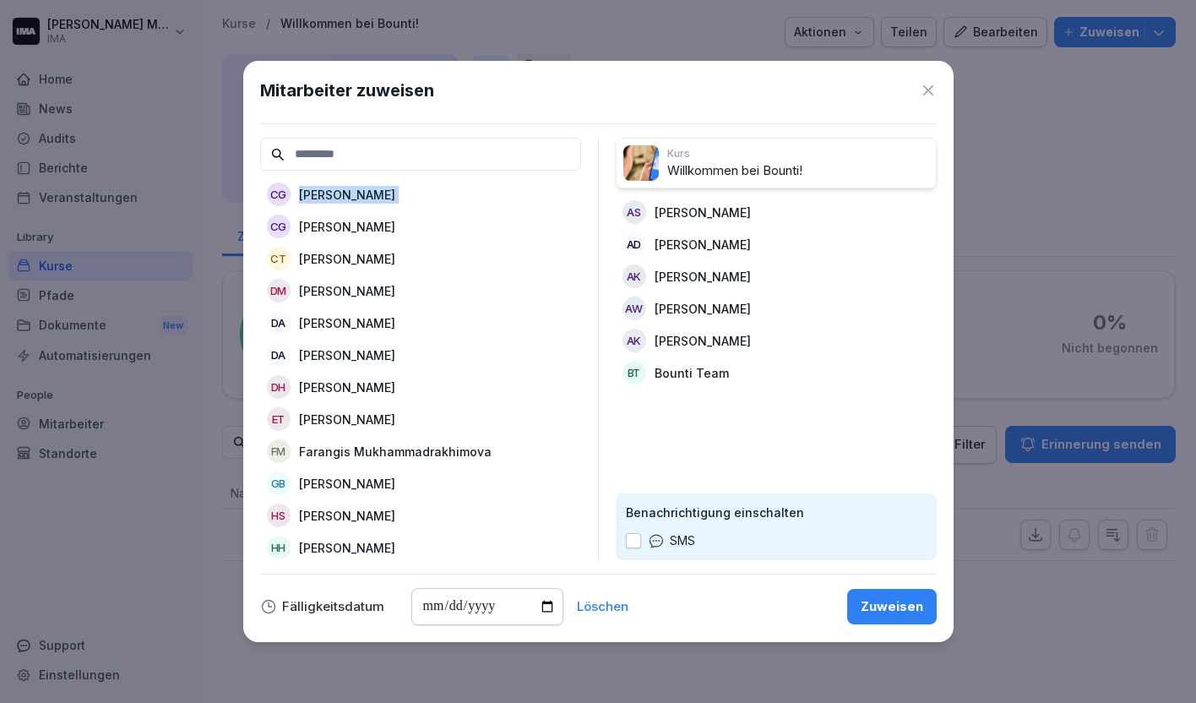
click at [404, 188] on div "CG Charlie Gumbs" at bounding box center [420, 194] width 321 height 30
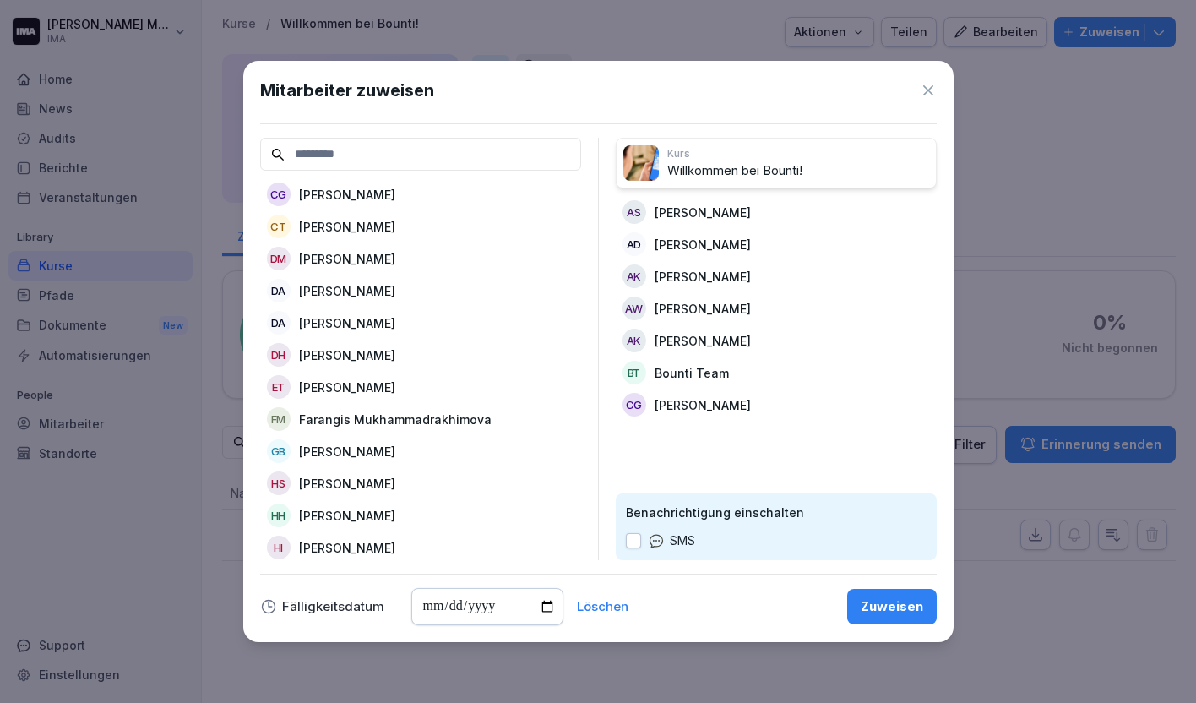
click at [678, 372] on p "Bounti Team" at bounding box center [692, 373] width 74 height 18
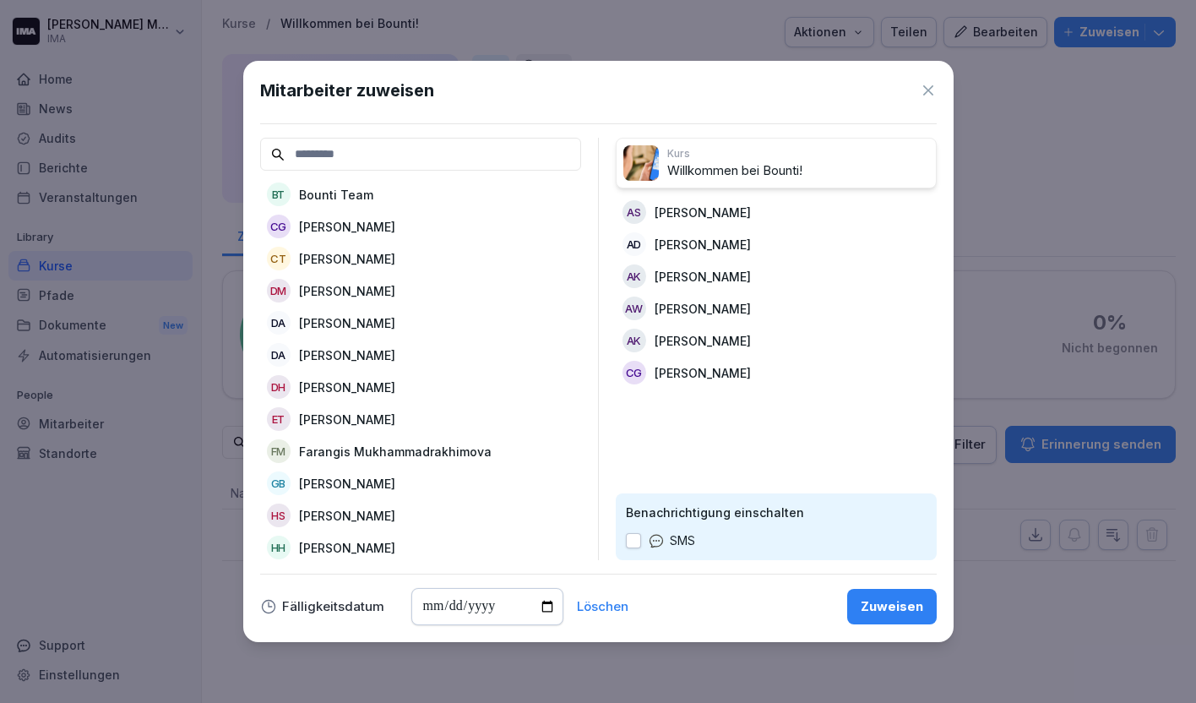
click at [367, 226] on p "[PERSON_NAME]" at bounding box center [347, 227] width 96 height 18
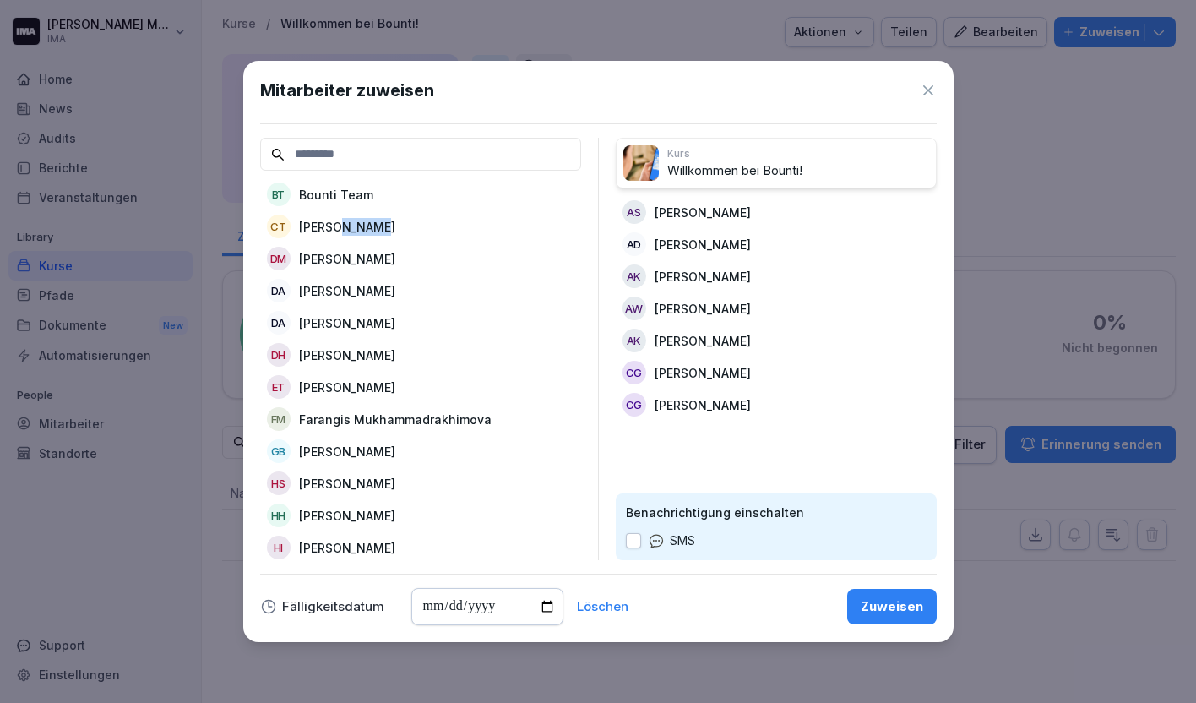
click at [367, 226] on p "[PERSON_NAME]" at bounding box center [347, 227] width 96 height 18
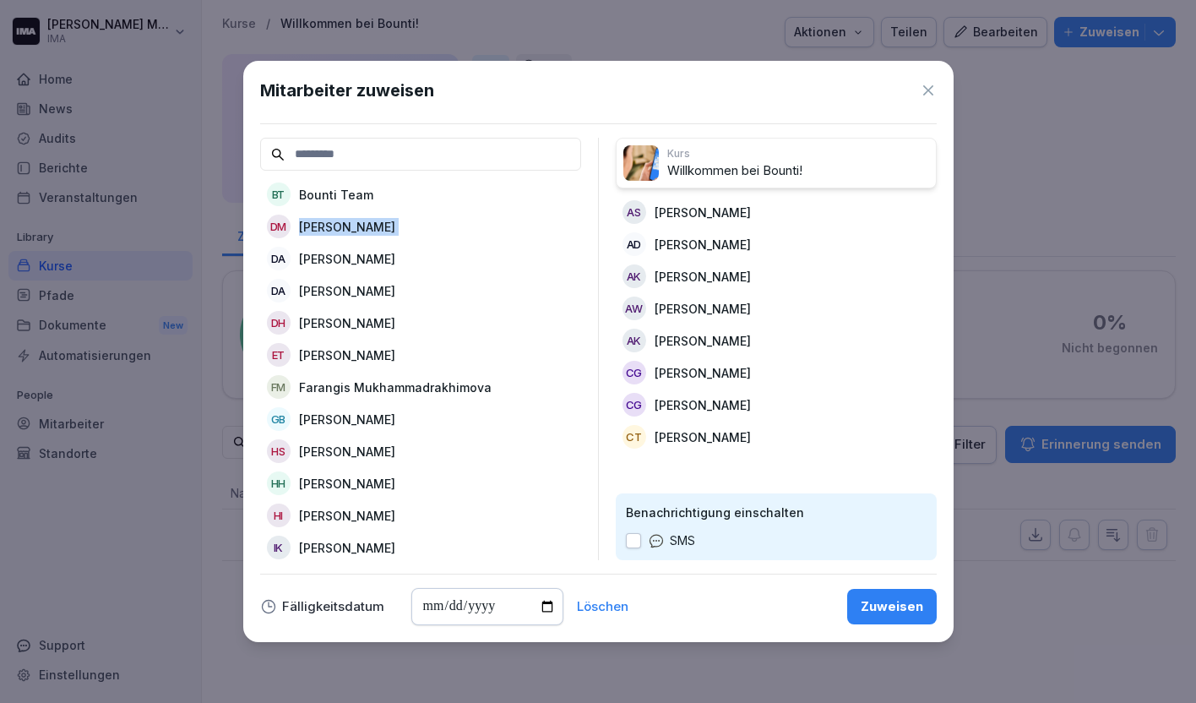
click at [367, 226] on div "DM Dana Miceli" at bounding box center [420, 226] width 321 height 30
click at [367, 226] on p "[PERSON_NAME]" at bounding box center [347, 227] width 96 height 18
click at [367, 226] on div "ET Emily Tatari" at bounding box center [420, 226] width 321 height 30
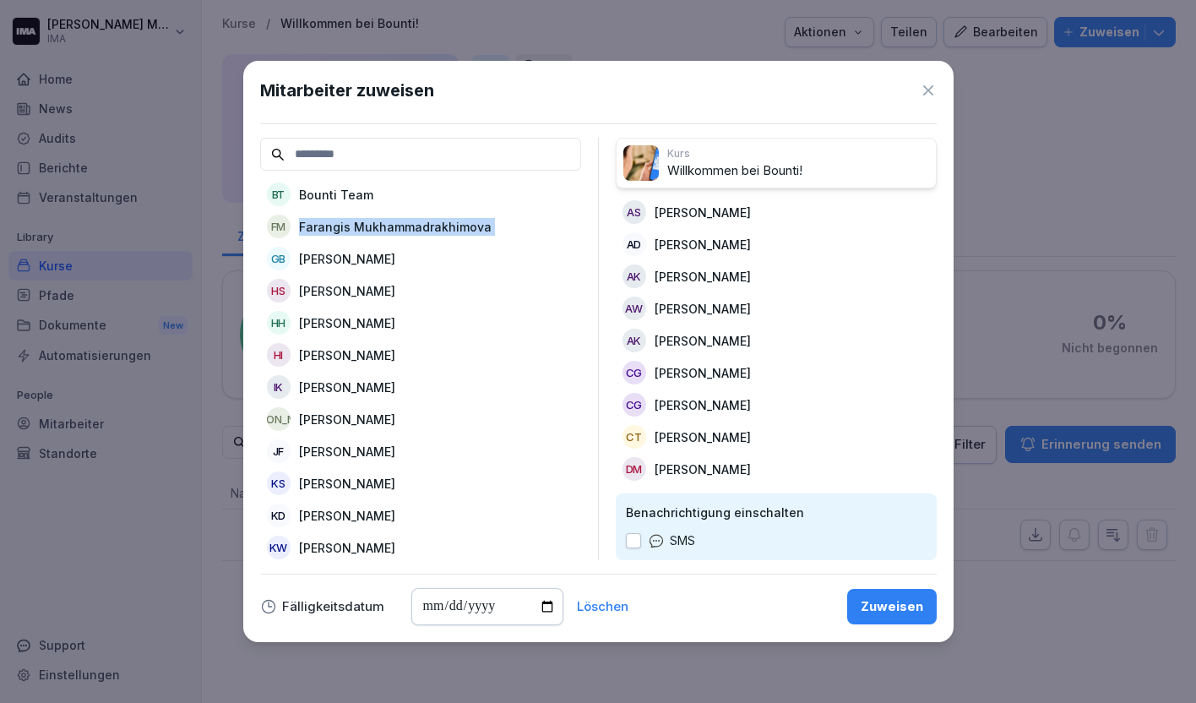
click at [367, 226] on p "Farangis Mukhammadrakhimova" at bounding box center [395, 227] width 193 height 18
click at [367, 226] on div "GB Günter Brce" at bounding box center [420, 226] width 321 height 30
click at [367, 226] on p "[PERSON_NAME]" at bounding box center [347, 227] width 96 height 18
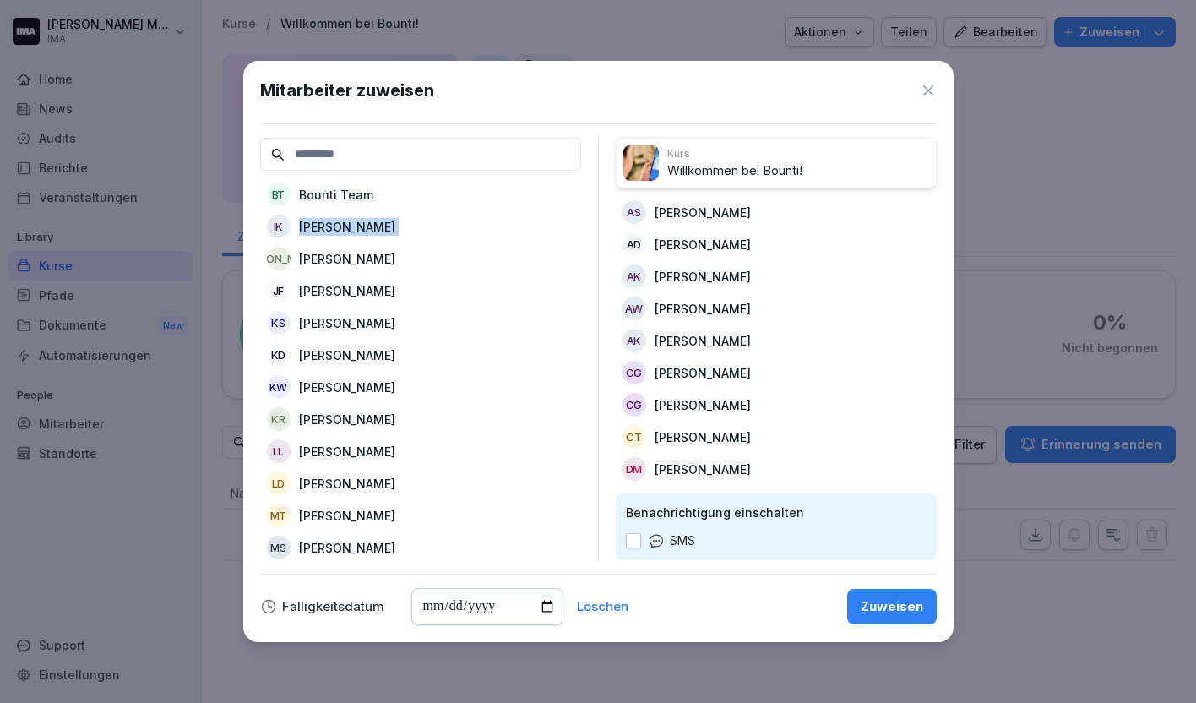
click at [367, 226] on div "IK Ivana Krzelj" at bounding box center [420, 226] width 321 height 30
click at [367, 226] on p "[PERSON_NAME]" at bounding box center [347, 227] width 96 height 18
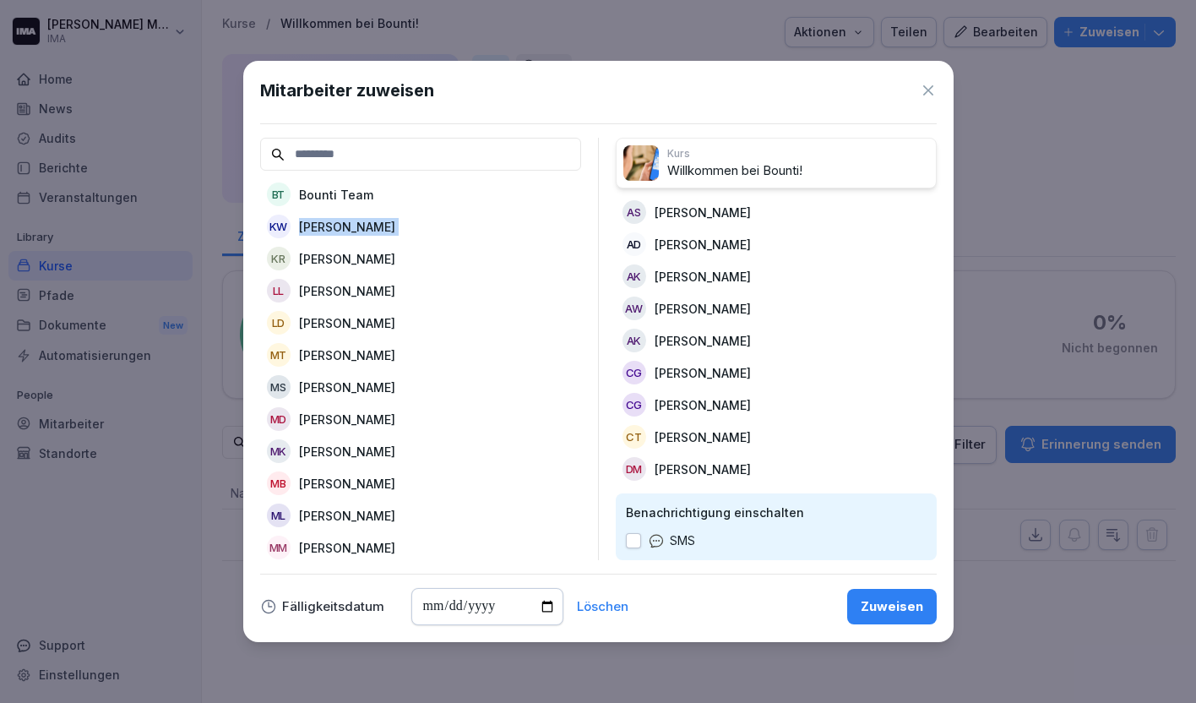
click at [367, 226] on p "[PERSON_NAME]" at bounding box center [347, 227] width 96 height 18
click at [367, 226] on div "KR Kim Reitz" at bounding box center [420, 226] width 321 height 30
click at [367, 226] on p "[PERSON_NAME]" at bounding box center [347, 227] width 96 height 18
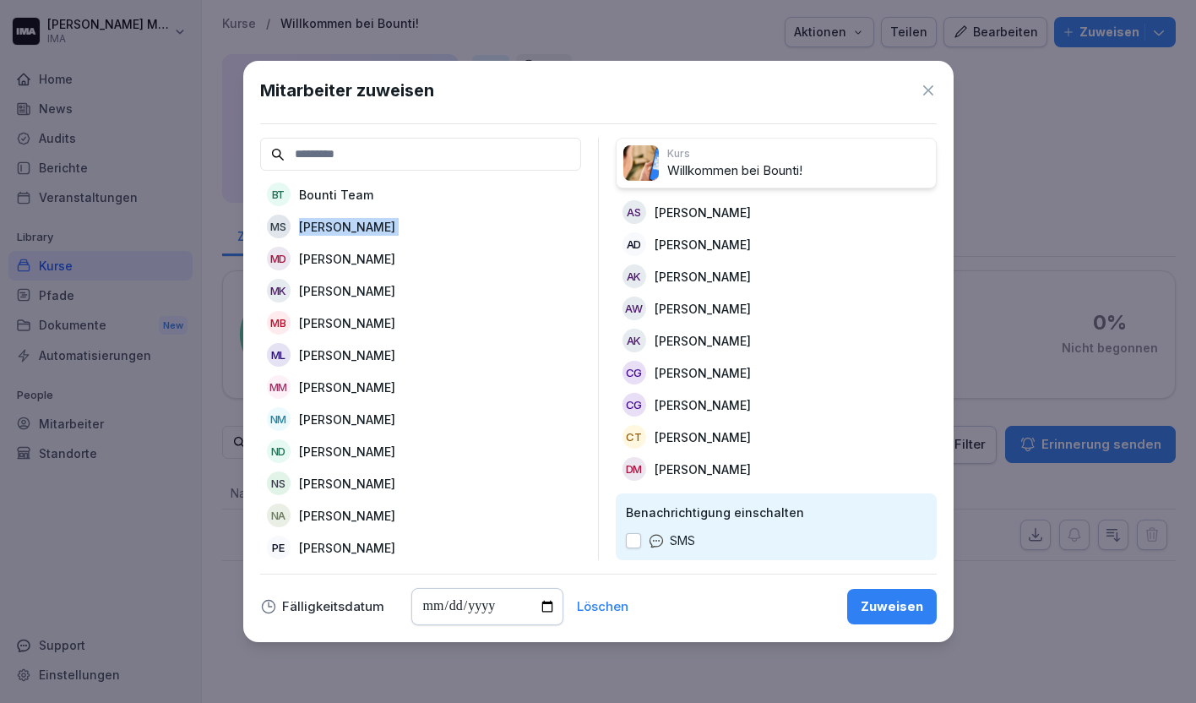
click at [367, 226] on p "[PERSON_NAME]" at bounding box center [347, 227] width 96 height 18
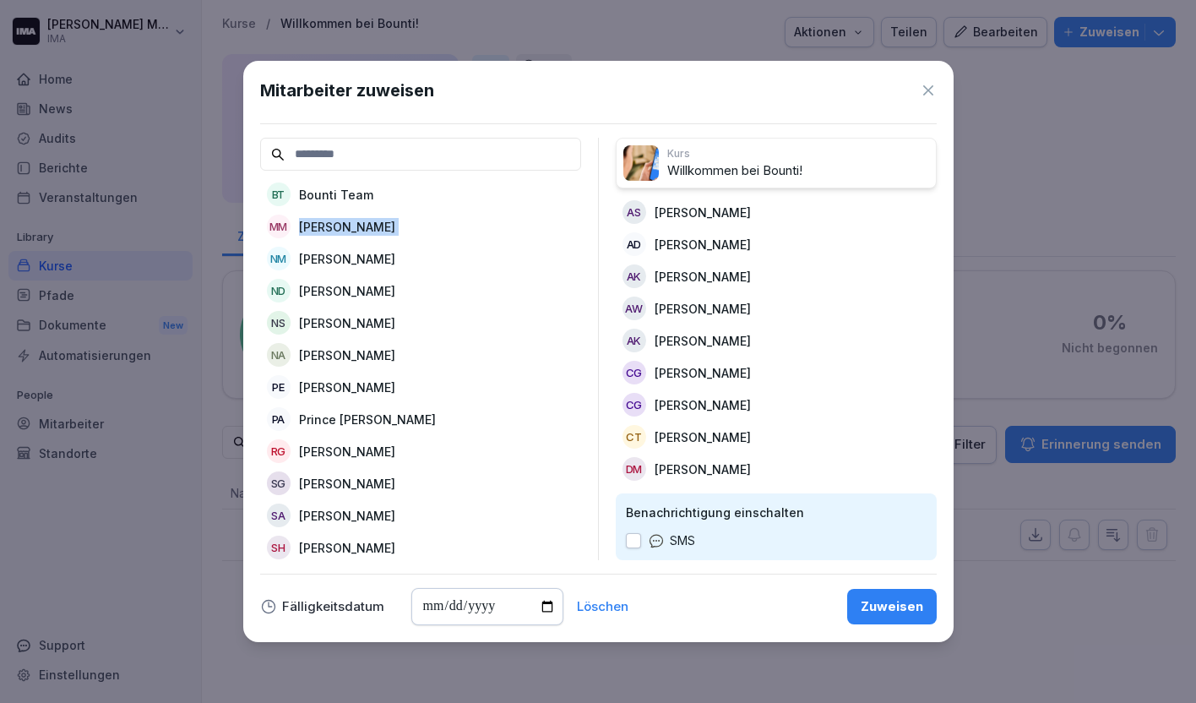
click at [367, 226] on p "[PERSON_NAME]" at bounding box center [347, 227] width 96 height 18
click at [367, 226] on div "NA Niyat Araya" at bounding box center [420, 226] width 321 height 30
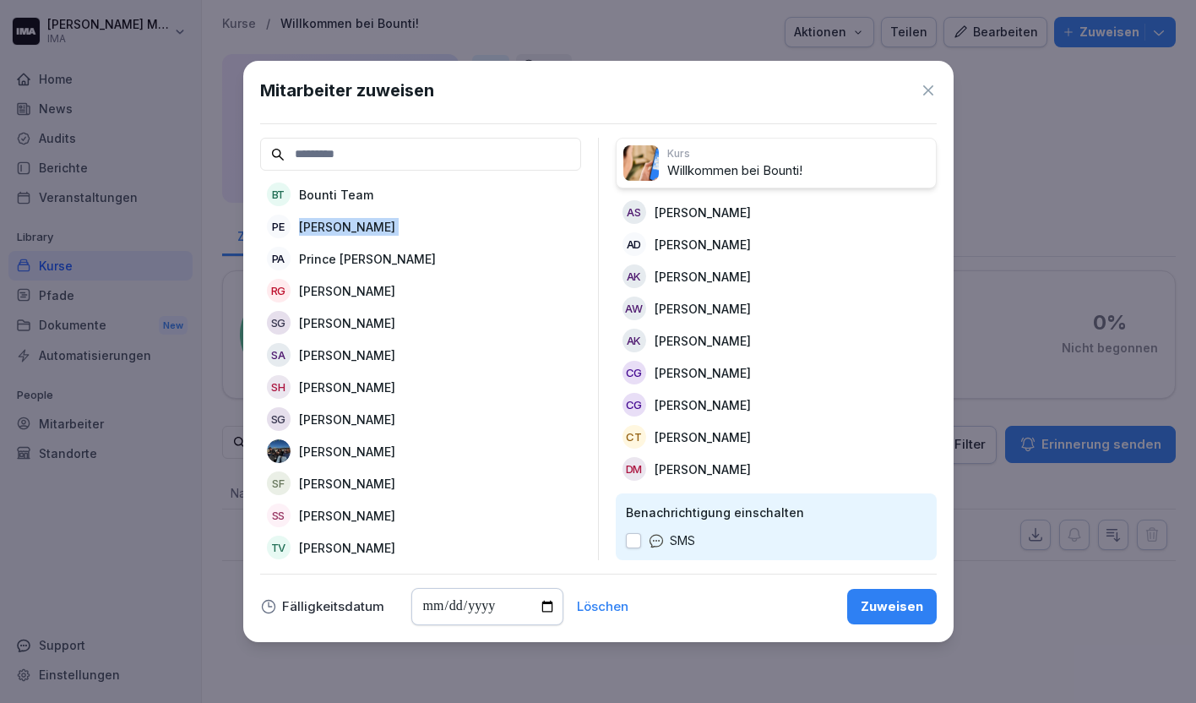
click at [367, 226] on p "[PERSON_NAME]" at bounding box center [347, 227] width 96 height 18
click at [367, 226] on p "Prince [PERSON_NAME]" at bounding box center [367, 227] width 137 height 18
click at [367, 226] on p "[PERSON_NAME]" at bounding box center [347, 227] width 96 height 18
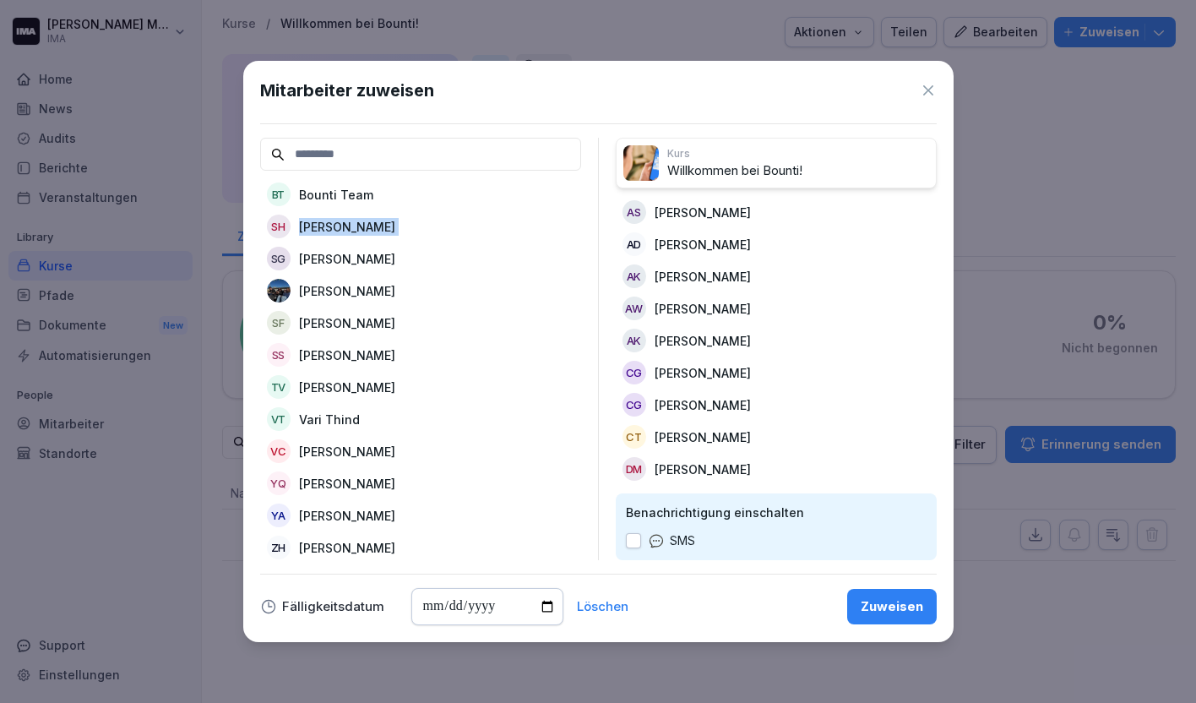
click at [367, 226] on p "[PERSON_NAME]" at bounding box center [347, 227] width 96 height 18
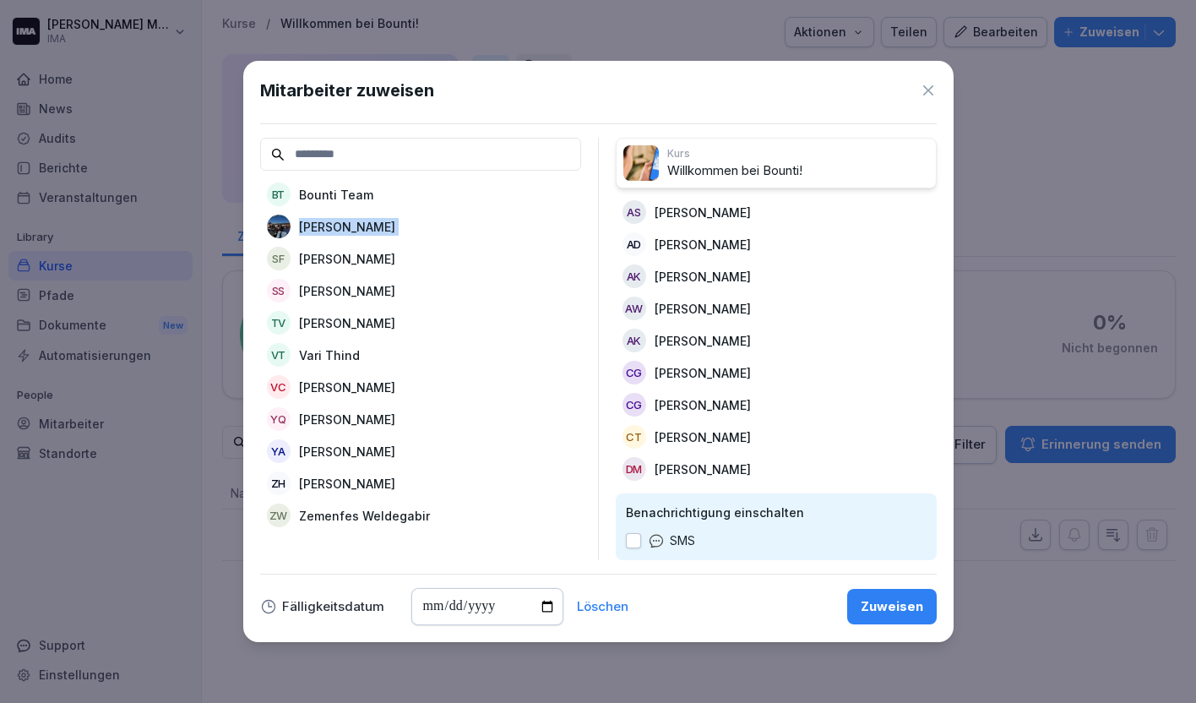
click at [367, 226] on p "[PERSON_NAME]" at bounding box center [347, 227] width 96 height 18
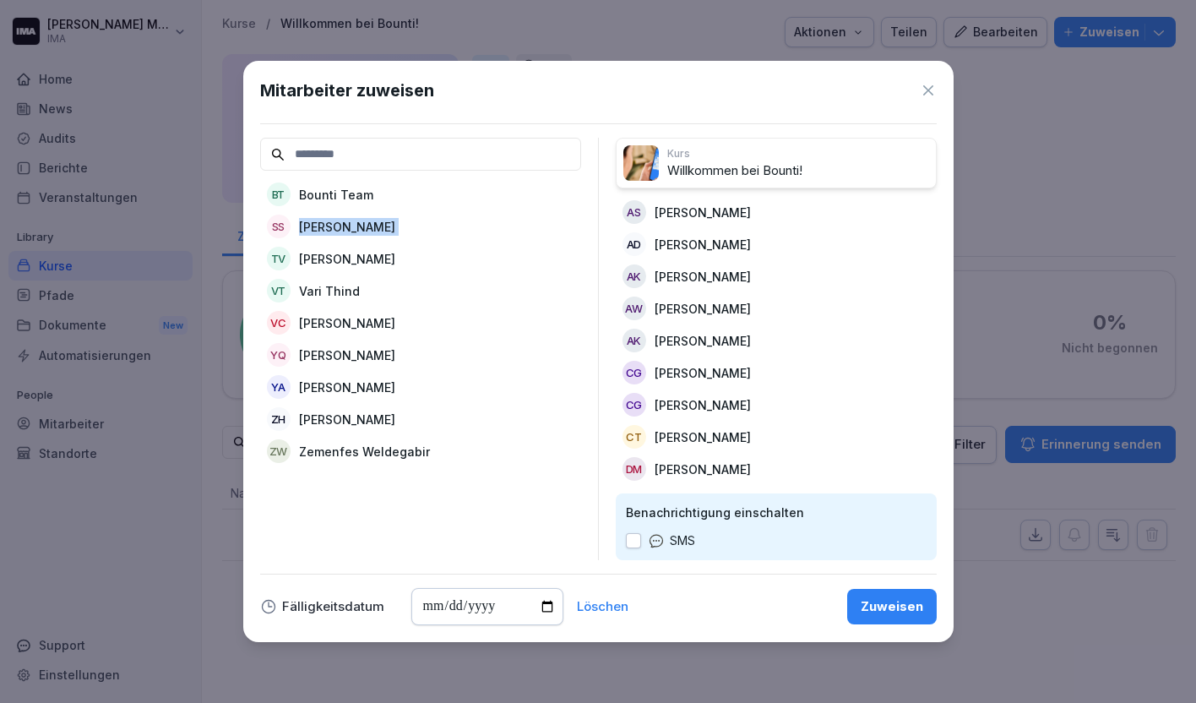
click at [367, 226] on p "[PERSON_NAME]" at bounding box center [347, 227] width 96 height 18
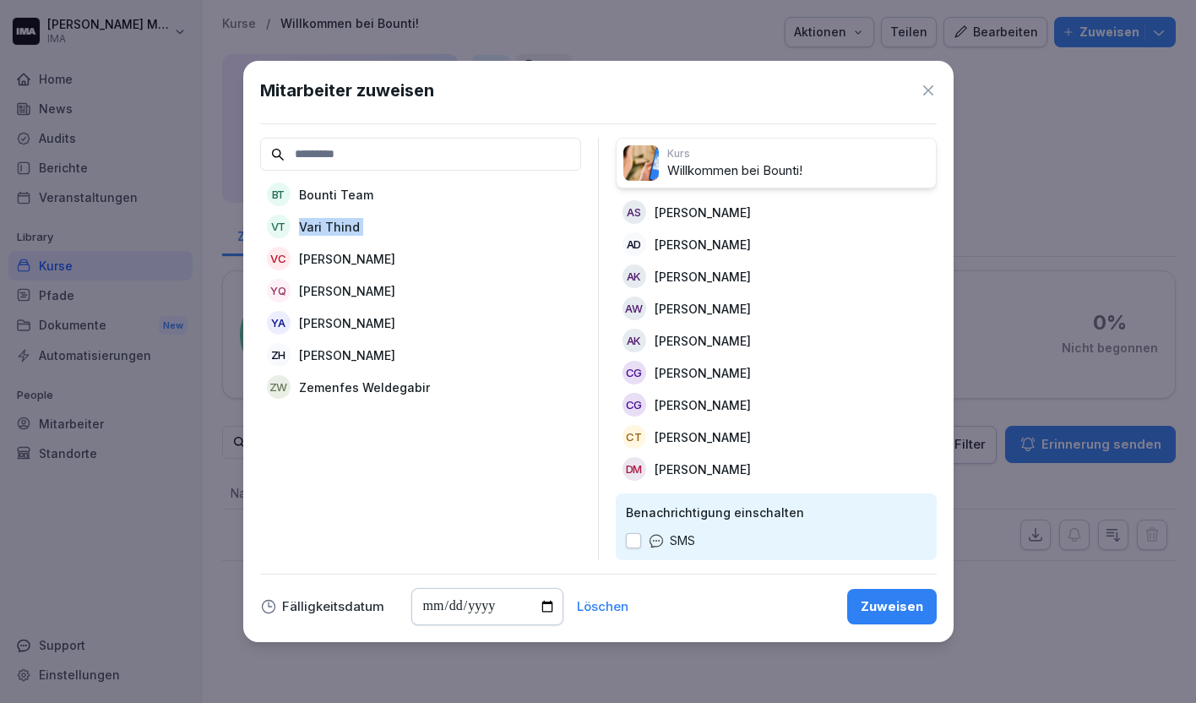
click at [367, 226] on div "VT Vari Thind" at bounding box center [420, 226] width 321 height 30
click at [367, 226] on p "[PERSON_NAME]" at bounding box center [347, 227] width 96 height 18
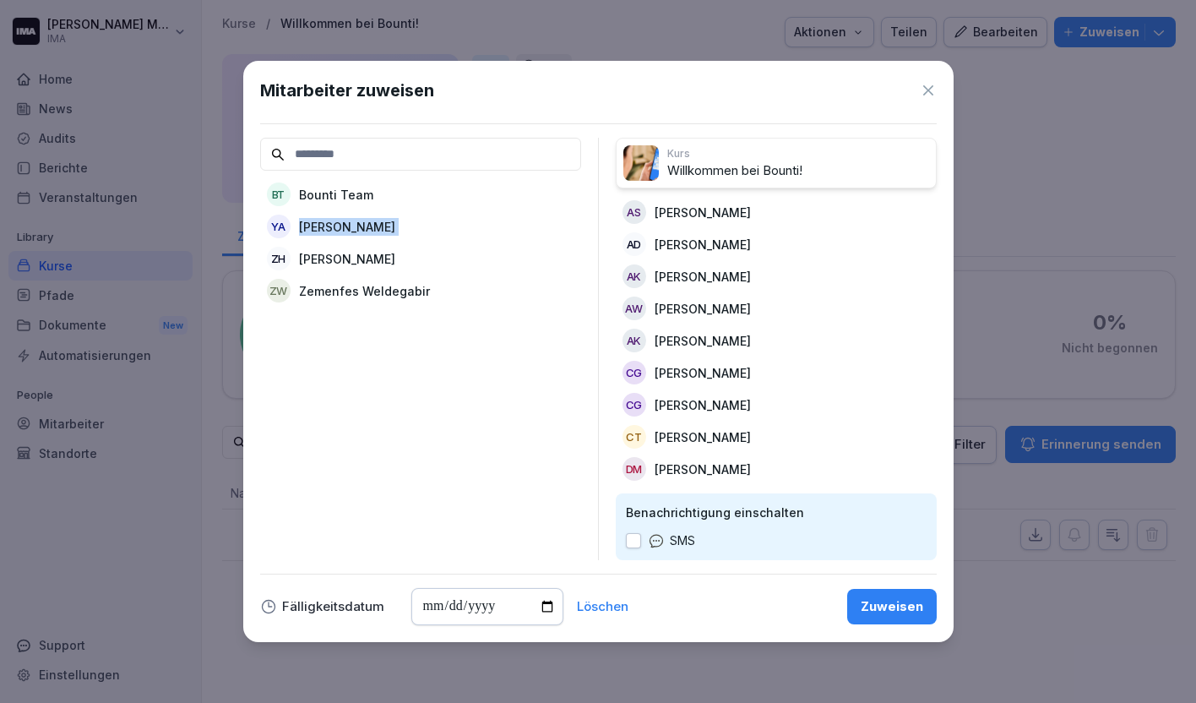
click at [367, 226] on p "[PERSON_NAME]" at bounding box center [347, 227] width 96 height 18
click at [367, 227] on p "Zemenfes Weldegabir" at bounding box center [364, 227] width 131 height 18
click at [548, 606] on input "date" at bounding box center [487, 606] width 152 height 37
click at [520, 599] on input "**********" at bounding box center [487, 606] width 152 height 37
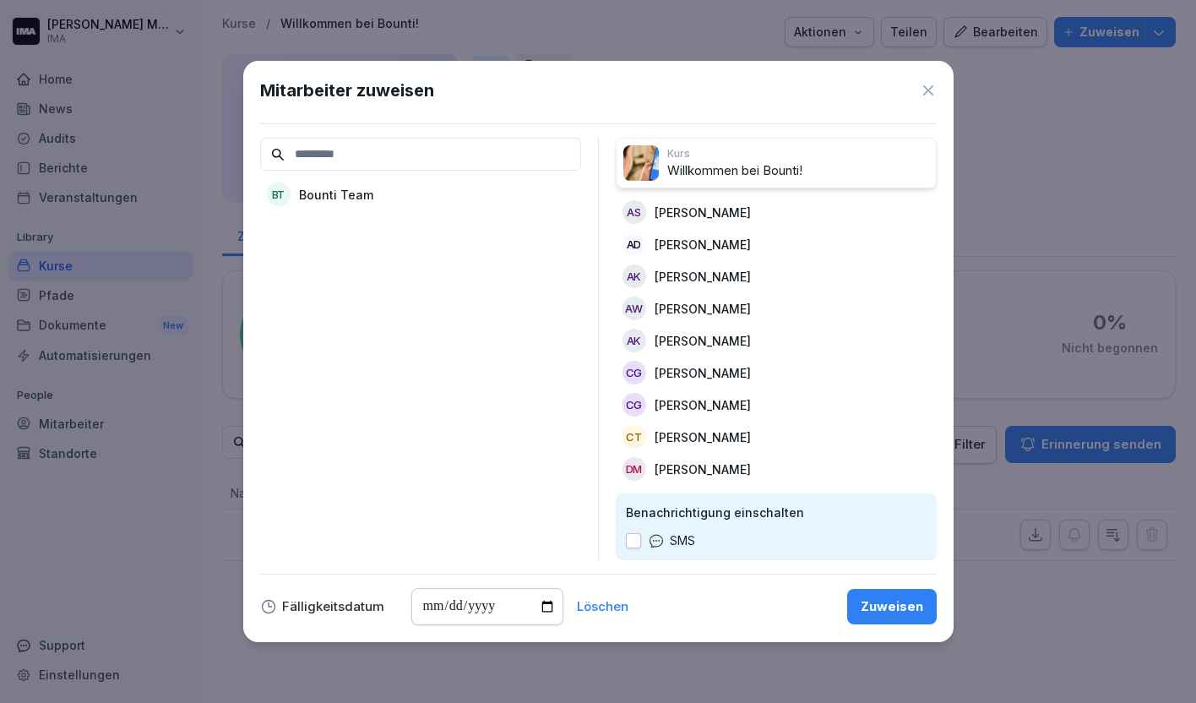
click at [542, 606] on input "**********" at bounding box center [487, 606] width 152 height 37
type input "**********"
click at [870, 612] on div "Zuweisen" at bounding box center [892, 606] width 63 height 19
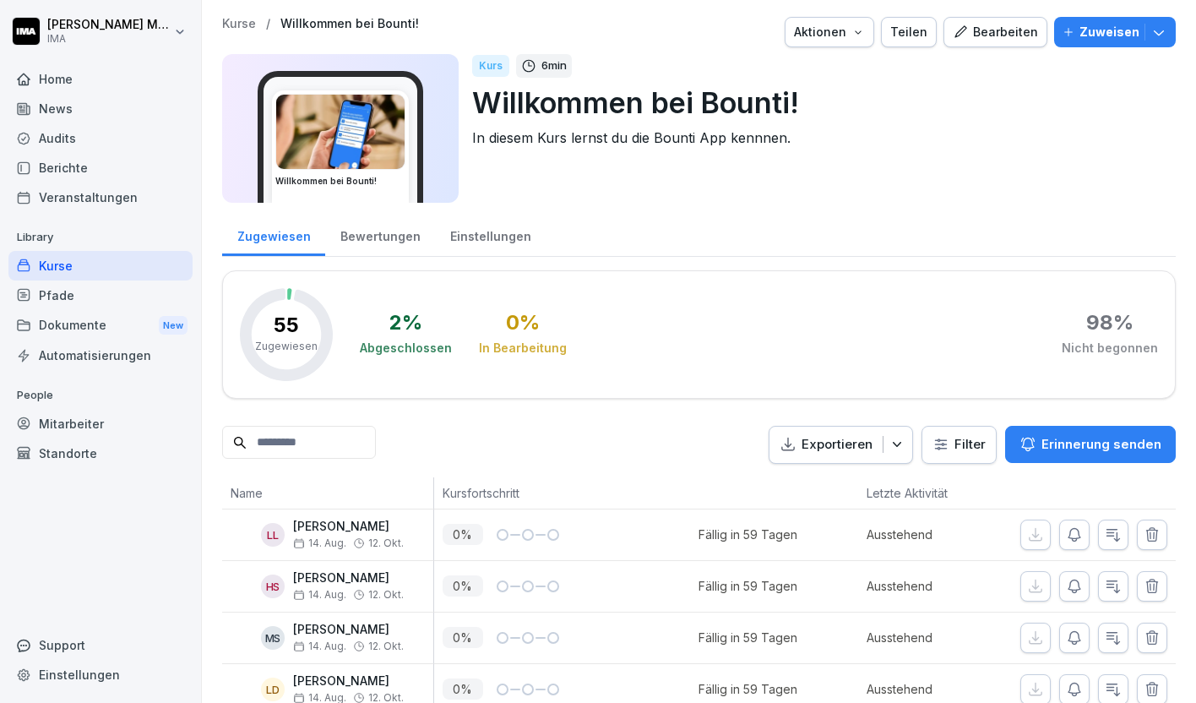
click at [1005, 41] on div "Bearbeiten" at bounding box center [995, 32] width 85 height 19
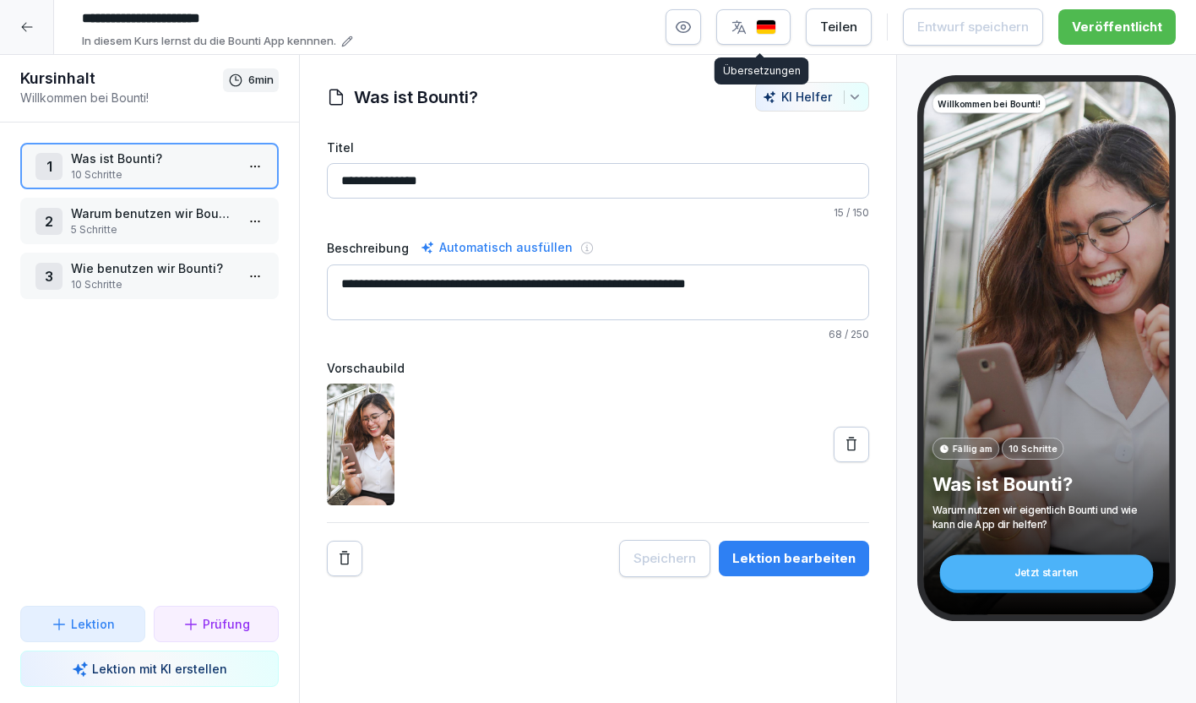
click at [766, 25] on img "button" at bounding box center [766, 27] width 20 height 16
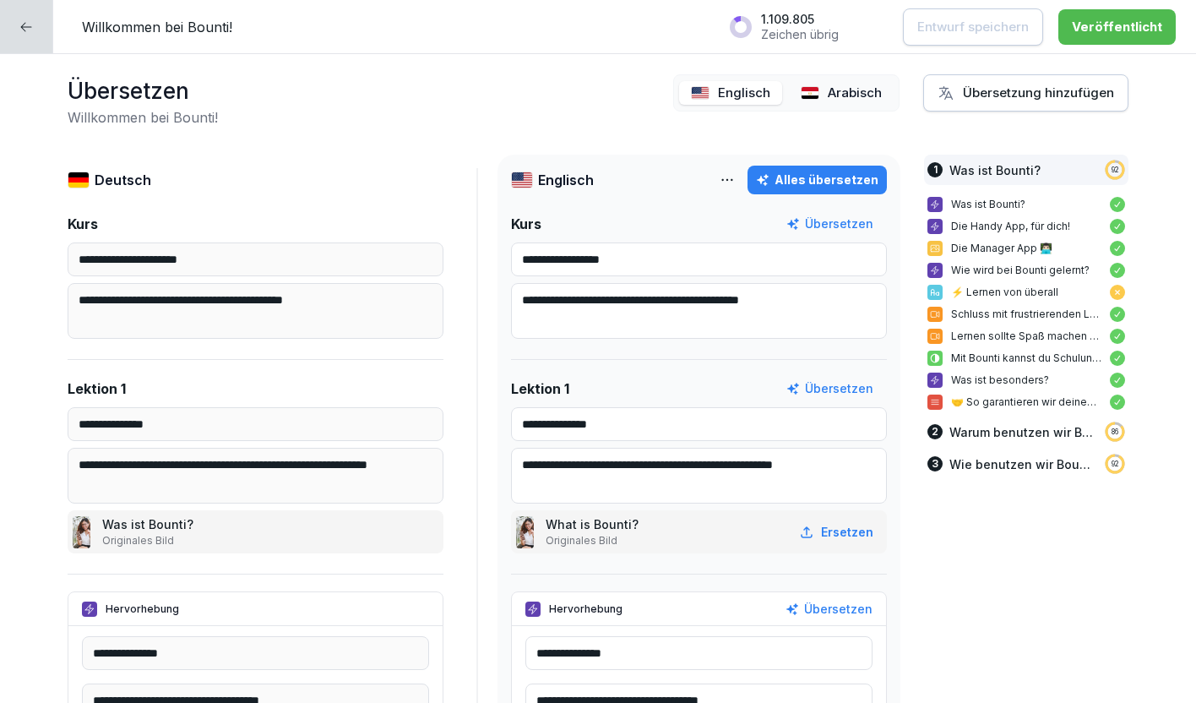
click at [880, 95] on p "Arabisch" at bounding box center [855, 93] width 54 height 19
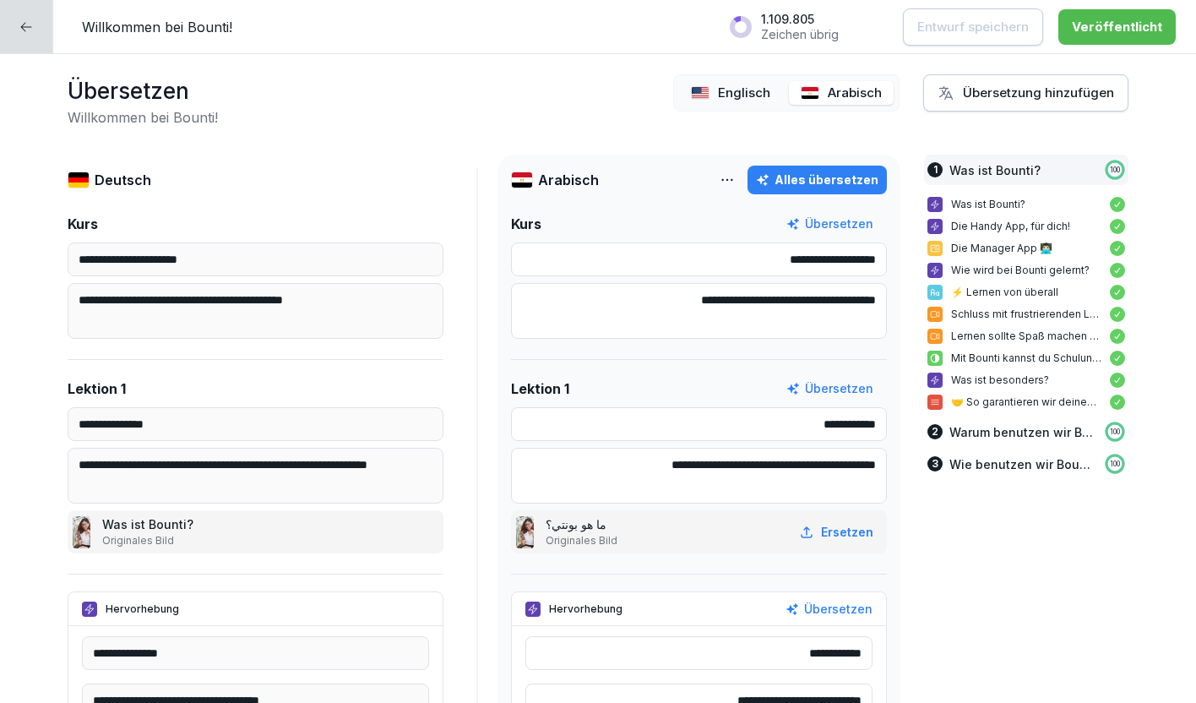
click at [775, 90] on div "Englisch" at bounding box center [730, 93] width 103 height 25
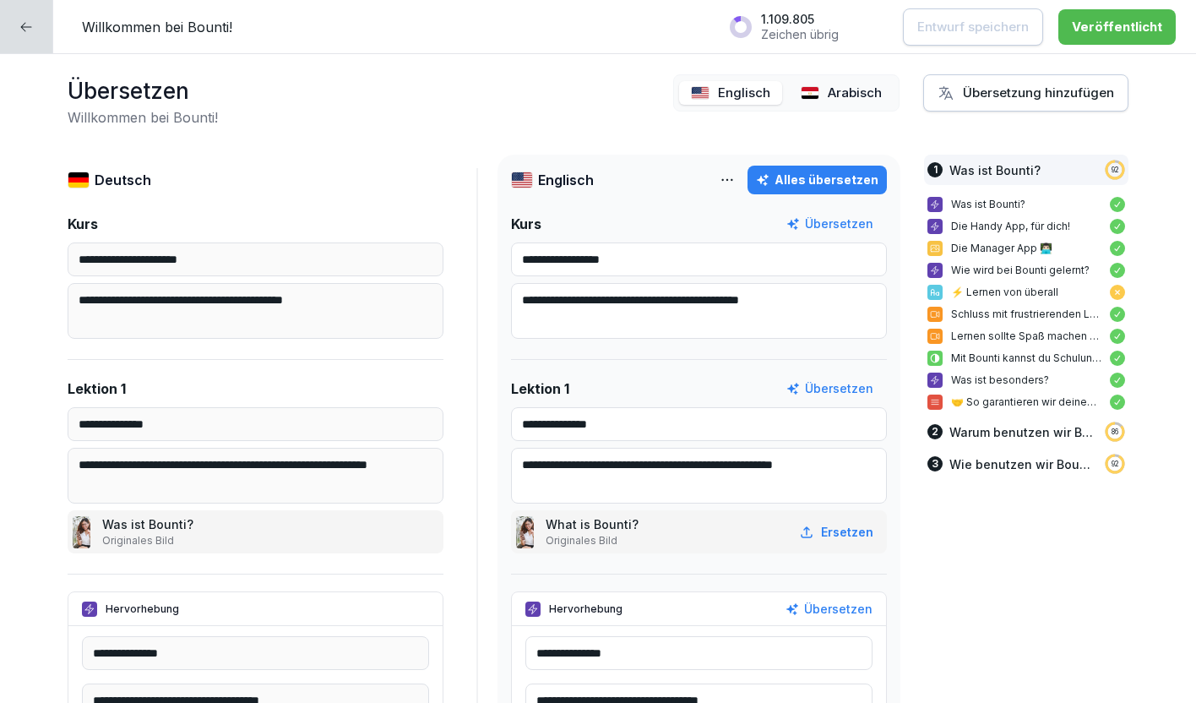
click at [976, 95] on div "Übersetzung hinzufügen" at bounding box center [1026, 93] width 177 height 19
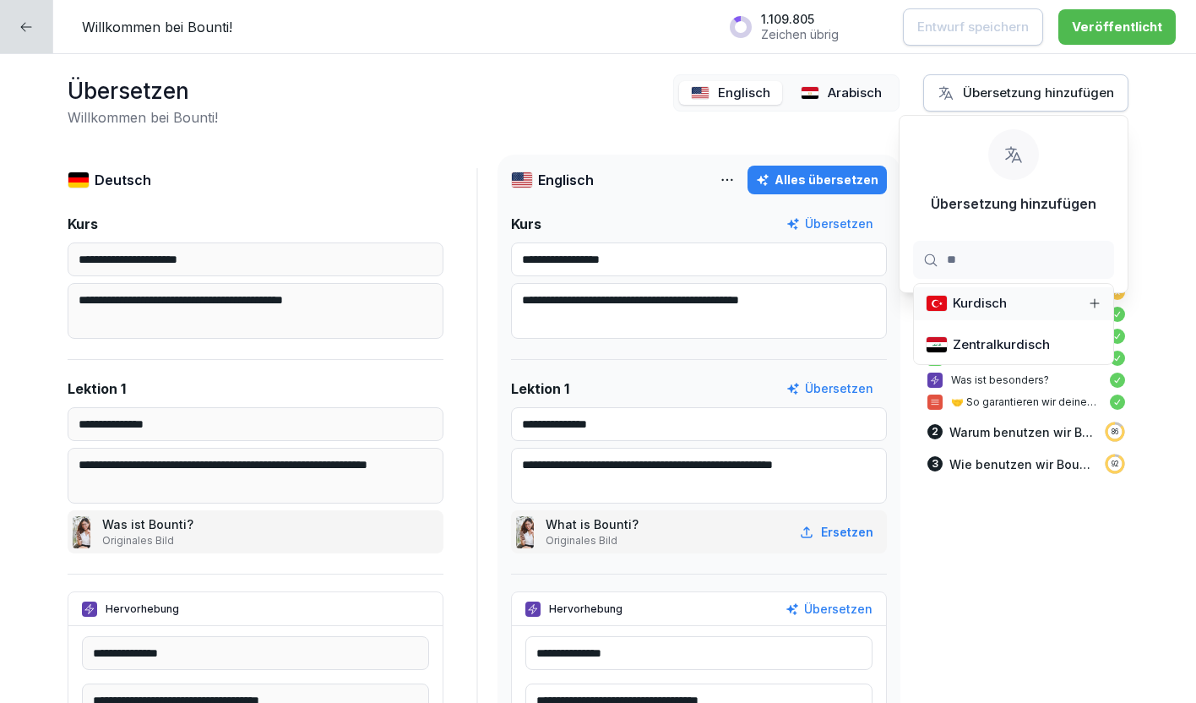
type input "***"
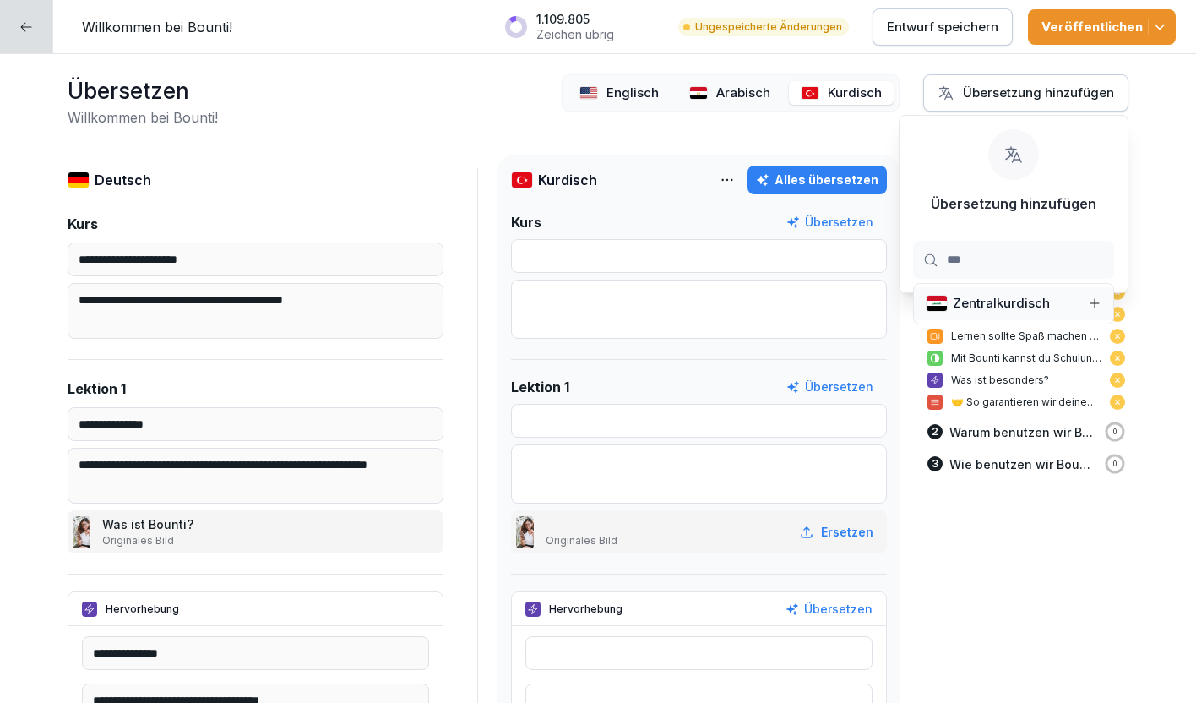
click at [792, 170] on button "Alles übersetzen" at bounding box center [817, 180] width 139 height 29
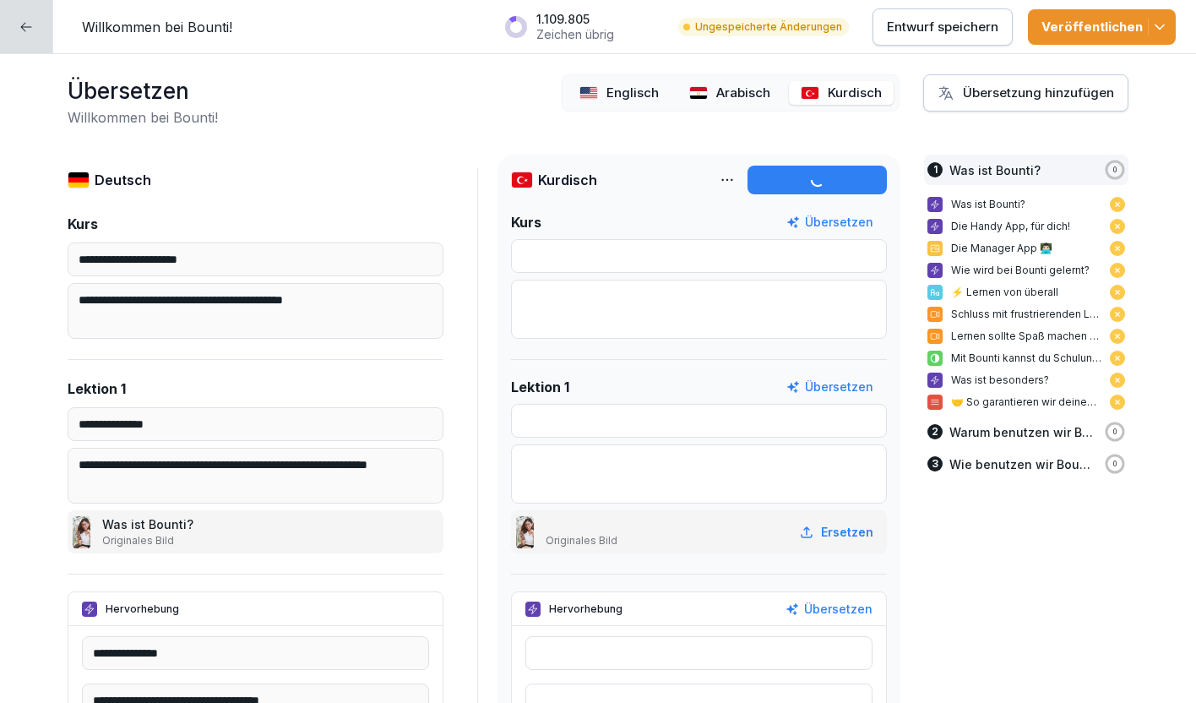
type input "**********"
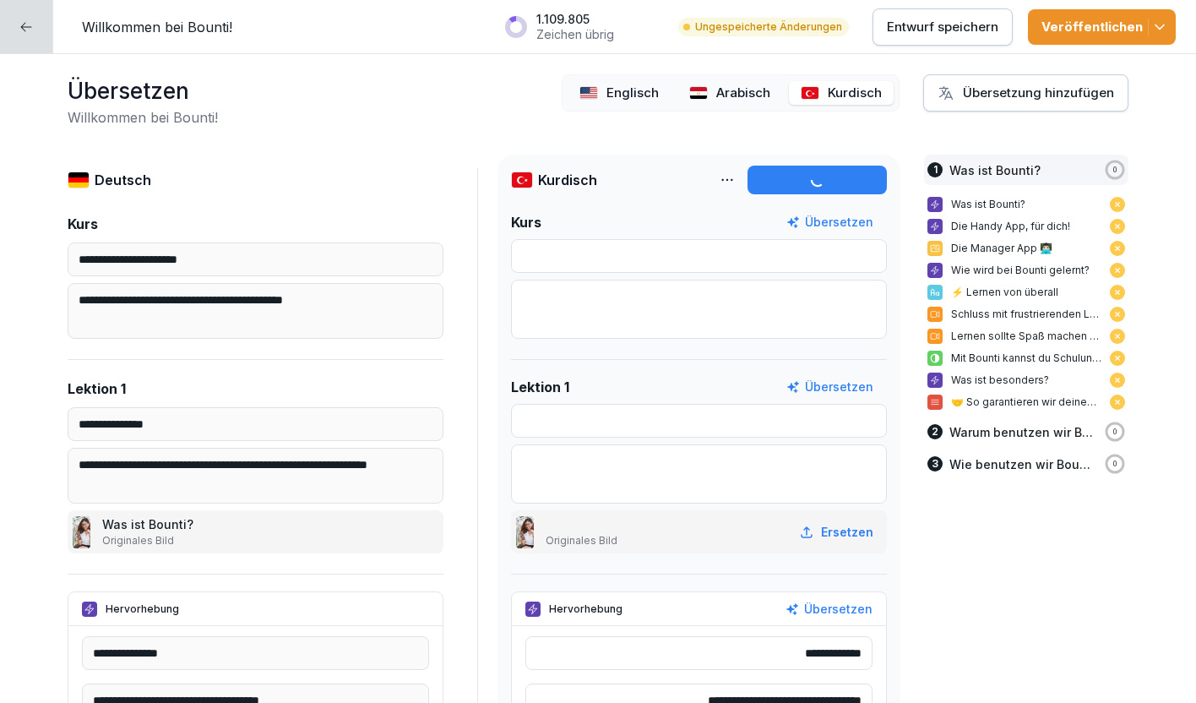
type textarea "**********"
type input "**********"
type textarea "**********"
type input "**********"
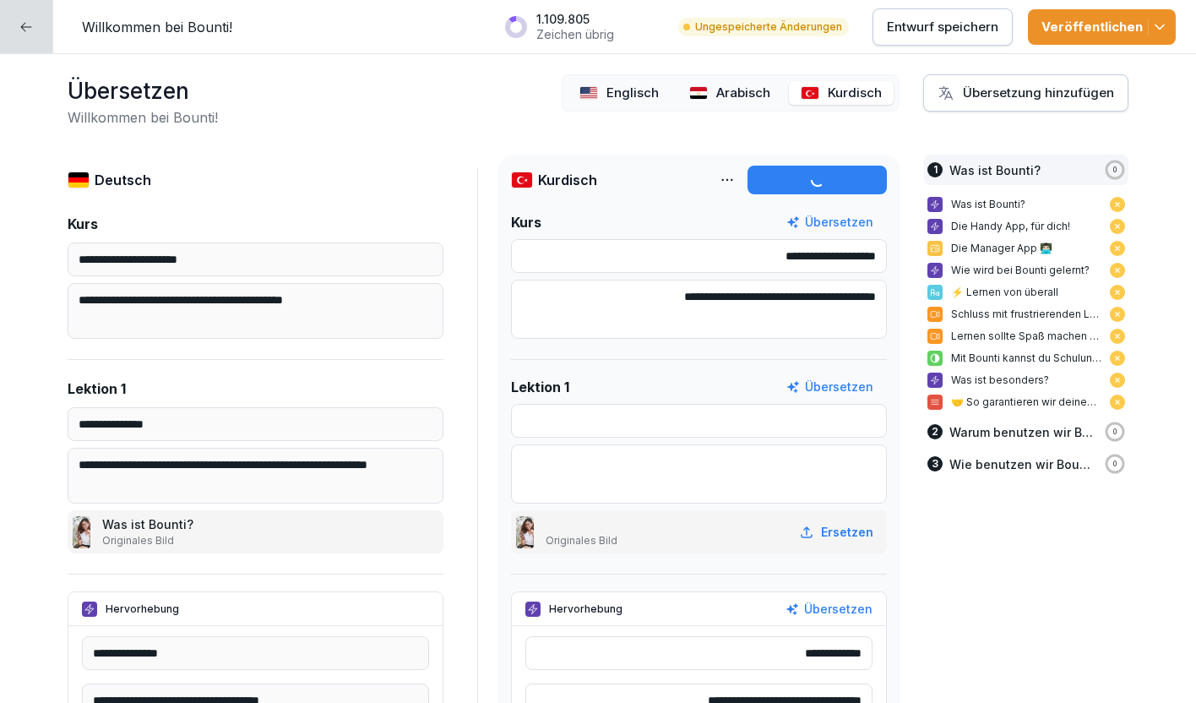
type input "**********"
type textarea "**********"
type input "**********"
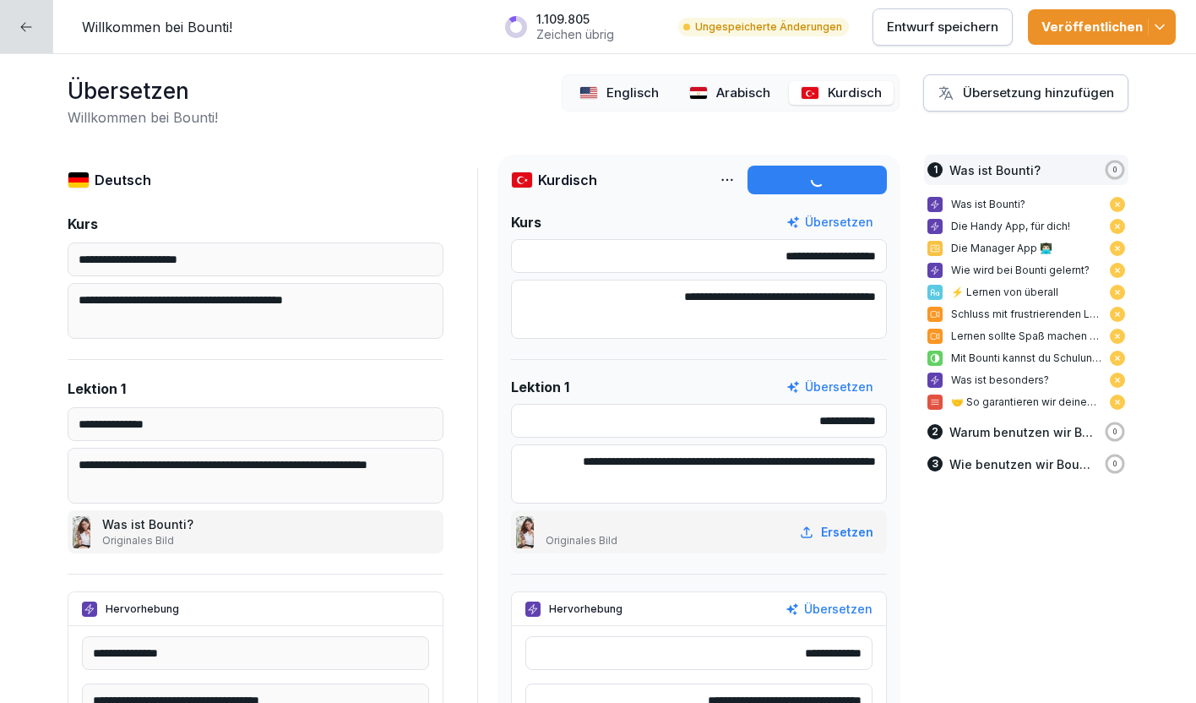
type input "**********"
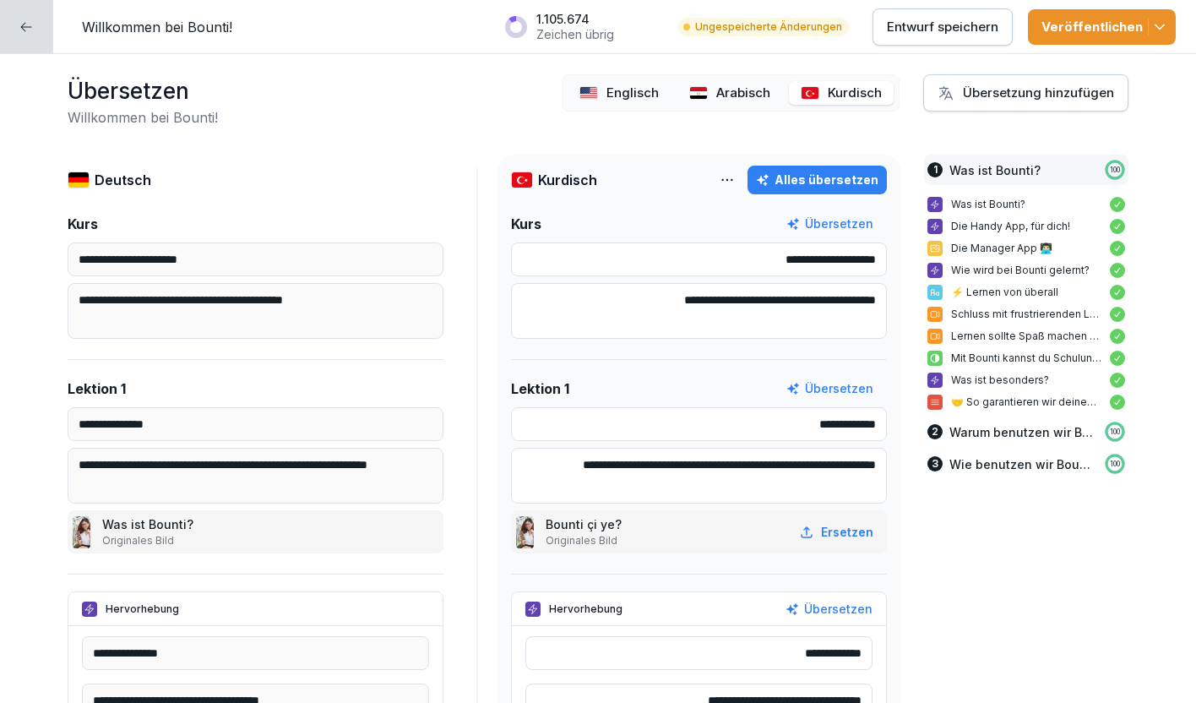
click at [1097, 29] on div "Veröffentlichen" at bounding box center [1102, 27] width 121 height 19
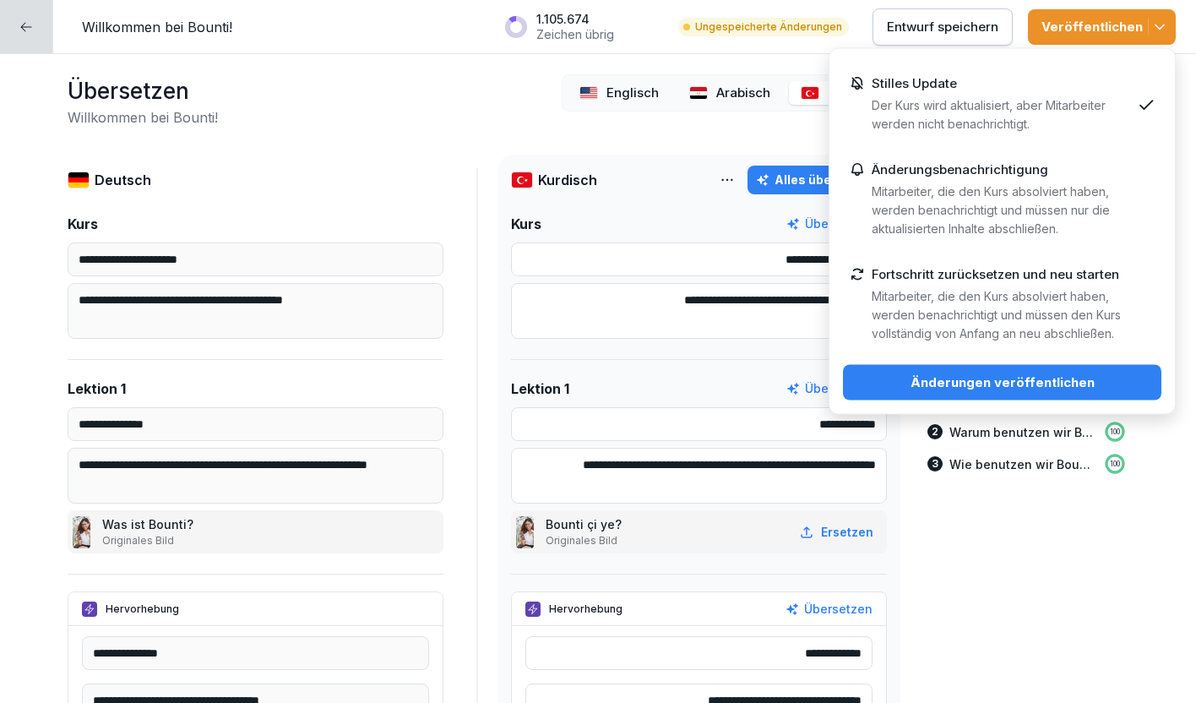
click at [979, 380] on div "Änderungen veröffentlichen" at bounding box center [1002, 382] width 291 height 19
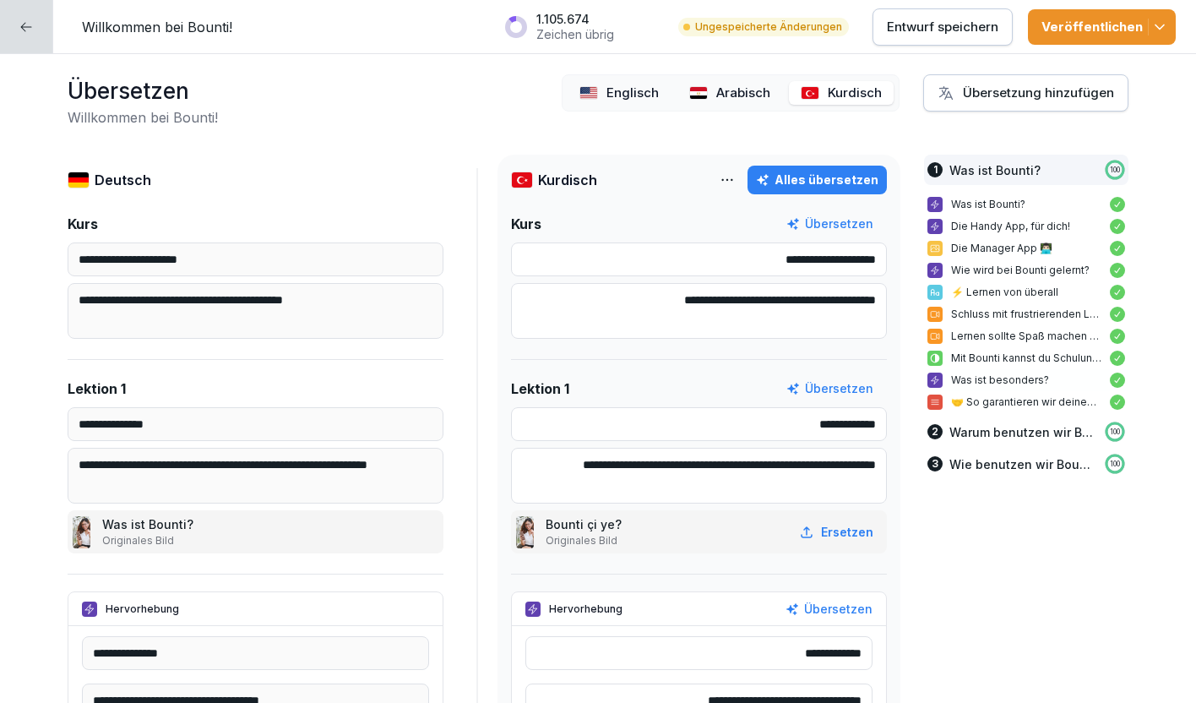
type textarea "**********"
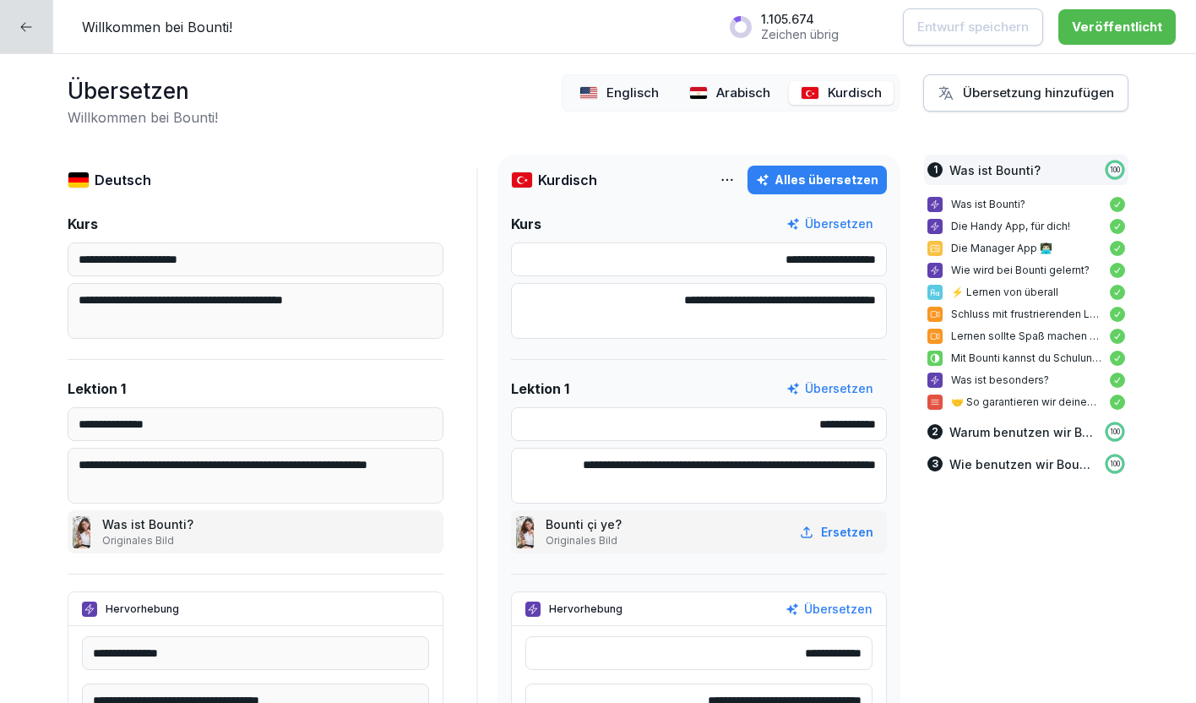
type textarea "**********"
click at [954, 90] on icon "button" at bounding box center [946, 92] width 17 height 17
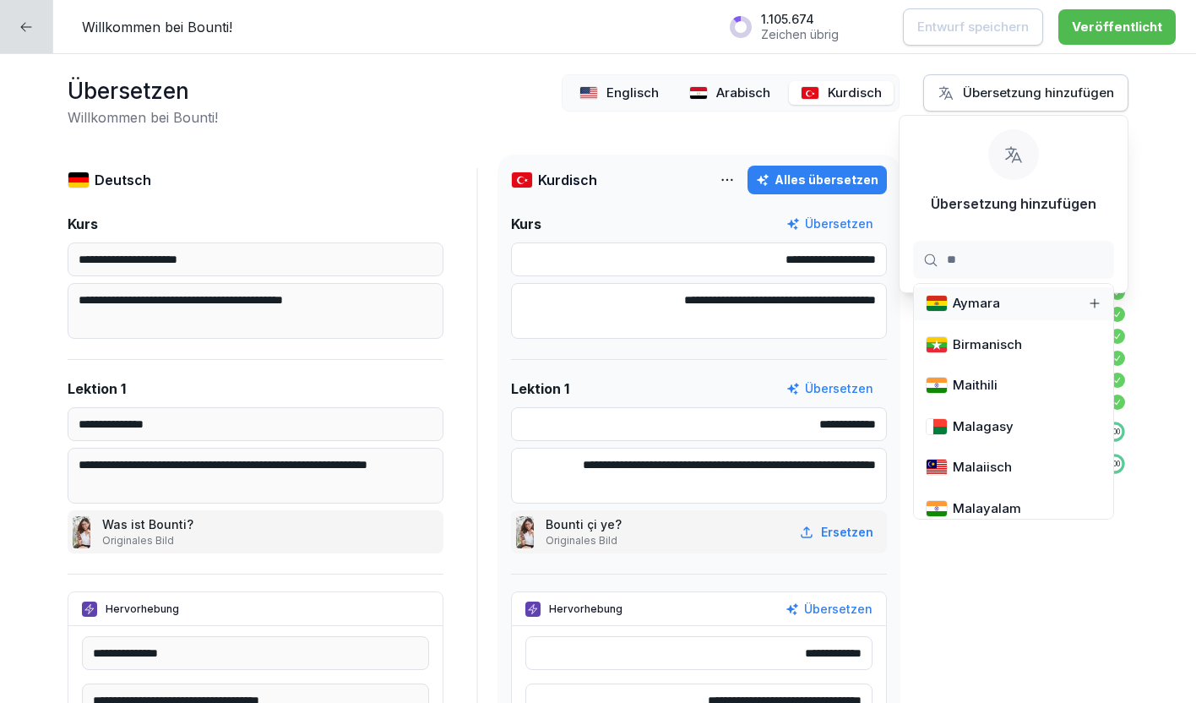
type input "*"
click at [446, 142] on div "**********" at bounding box center [598, 378] width 1196 height 649
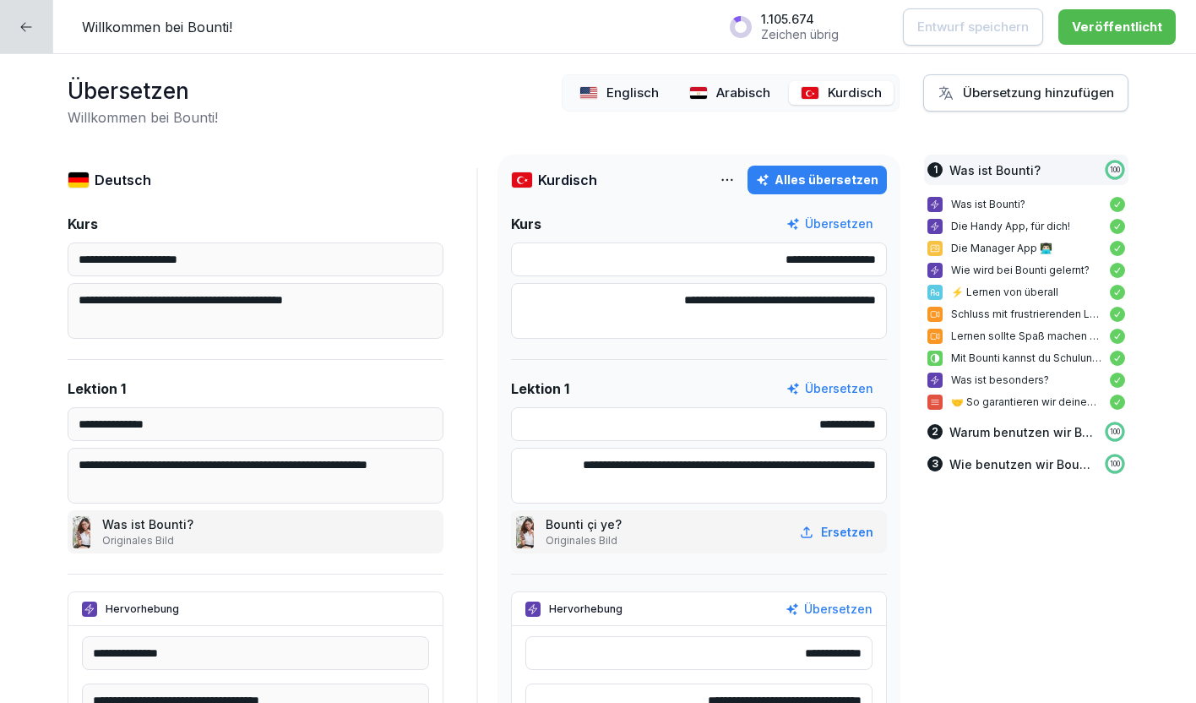
click at [15, 24] on div at bounding box center [26, 26] width 53 height 53
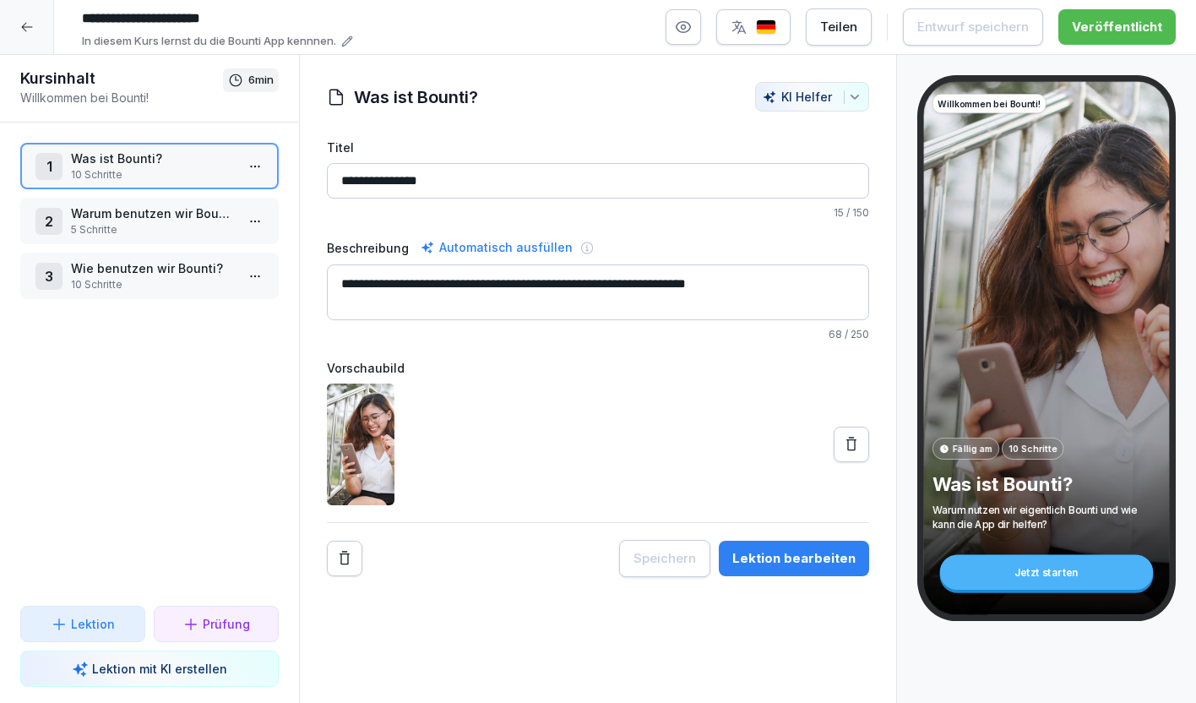
click at [25, 19] on div at bounding box center [27, 27] width 54 height 54
